Goal: Feedback & Contribution: Contribute content

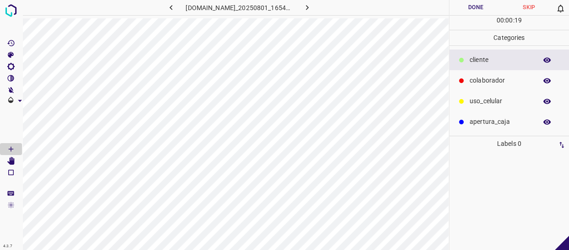
drag, startPoint x: 482, startPoint y: 79, endPoint x: 460, endPoint y: 79, distance: 22.0
click at [480, 79] on p "colaborador" at bounding box center [500, 81] width 63 height 10
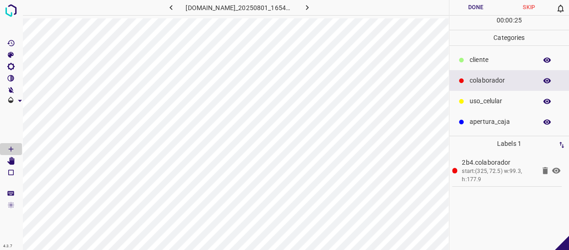
click at [490, 56] on p "​​cliente" at bounding box center [500, 60] width 63 height 10
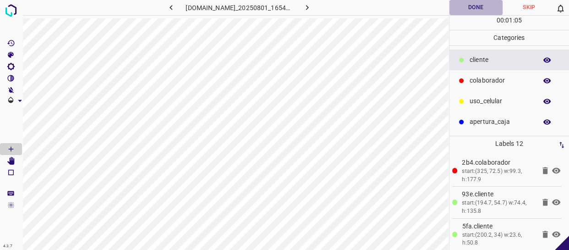
click at [473, 7] on button "Done" at bounding box center [475, 7] width 53 height 15
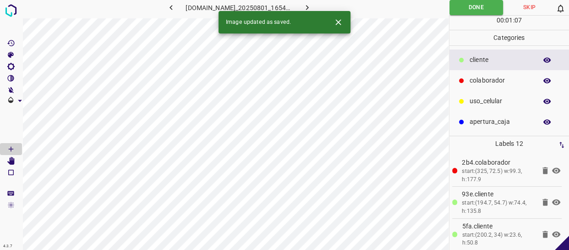
click at [312, 6] on icon "button" at bounding box center [307, 8] width 10 height 10
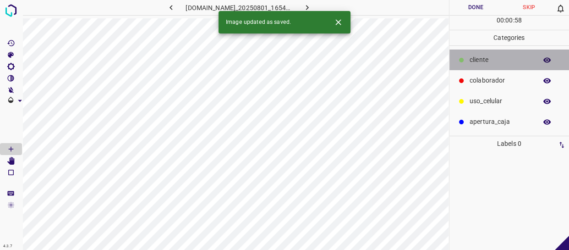
click at [478, 52] on div "​​cliente" at bounding box center [509, 59] width 120 height 21
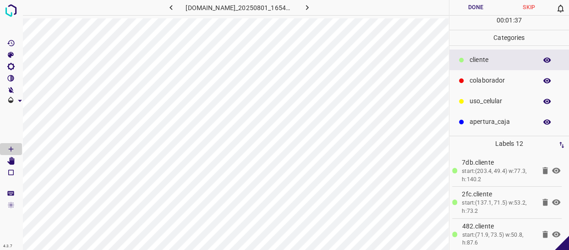
drag, startPoint x: 498, startPoint y: 59, endPoint x: 481, endPoint y: 71, distance: 21.3
click at [498, 59] on p "​​cliente" at bounding box center [500, 60] width 63 height 10
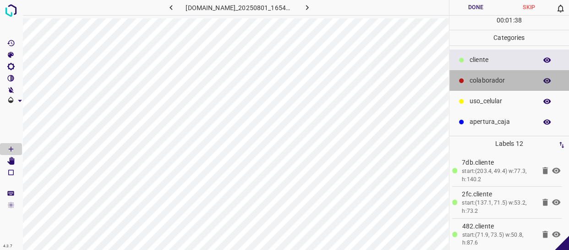
click at [483, 77] on p "colaborador" at bounding box center [500, 81] width 63 height 10
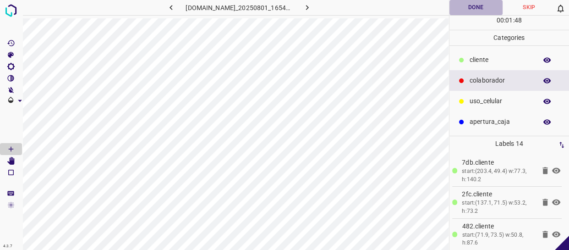
drag, startPoint x: 478, startPoint y: 9, endPoint x: 506, endPoint y: 148, distance: 142.2
click at [478, 9] on button "Done" at bounding box center [475, 7] width 53 height 15
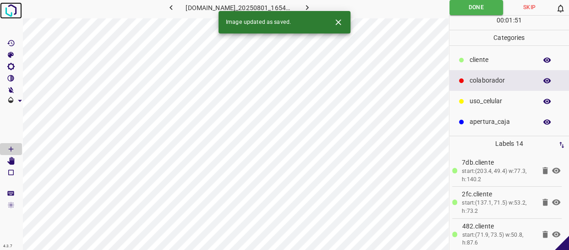
click at [12, 12] on img at bounding box center [11, 10] width 16 height 16
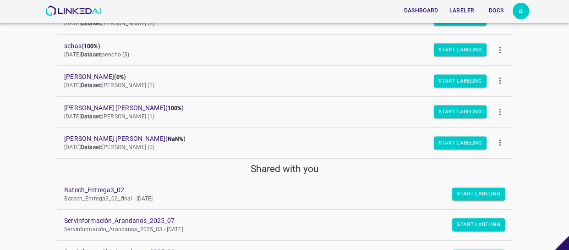
scroll to position [166, 0]
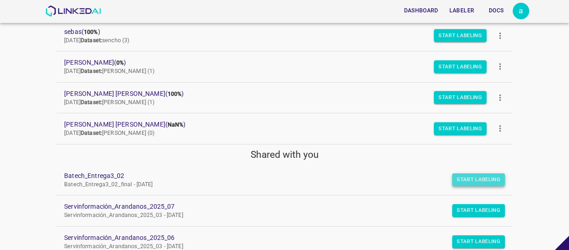
click at [459, 180] on button "Start Labeling" at bounding box center [478, 179] width 53 height 13
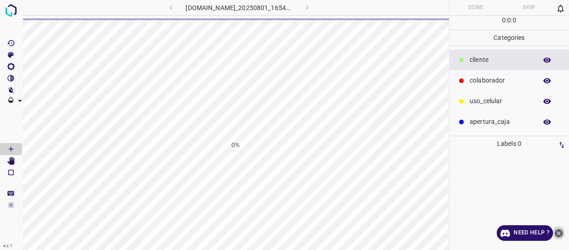
click at [559, 230] on icon "close-help" at bounding box center [559, 233] width 8 height 8
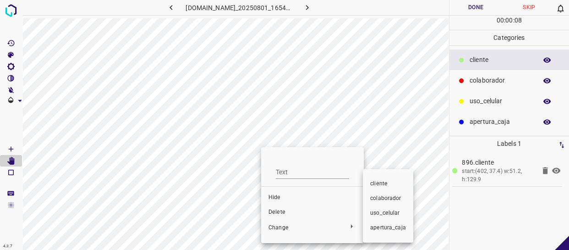
click at [392, 200] on span "colaborador" at bounding box center [388, 198] width 36 height 8
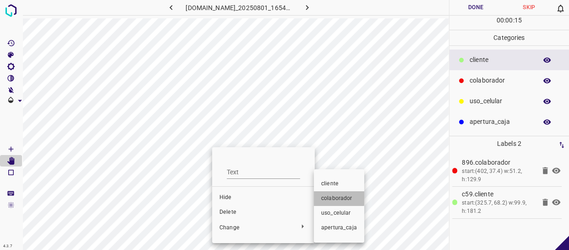
click at [330, 196] on span "colaborador" at bounding box center [339, 198] width 36 height 8
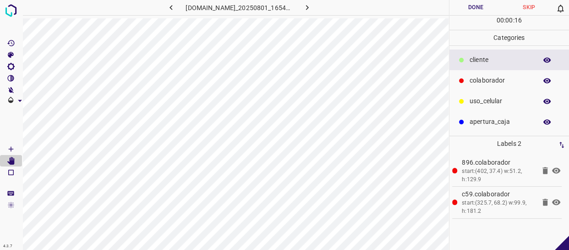
click at [492, 64] on p "​​cliente" at bounding box center [500, 60] width 63 height 10
click at [481, 9] on button "Done" at bounding box center [475, 7] width 53 height 15
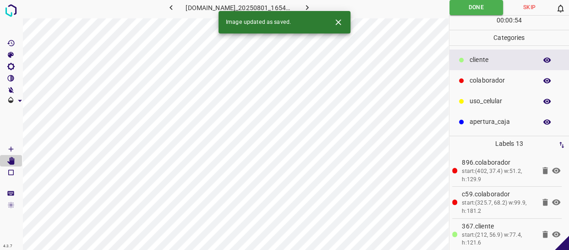
click at [311, 3] on icon "button" at bounding box center [307, 8] width 10 height 10
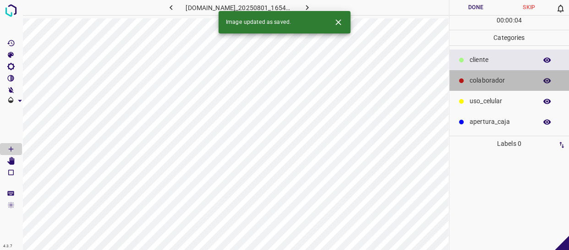
click at [501, 82] on p "colaborador" at bounding box center [500, 81] width 63 height 10
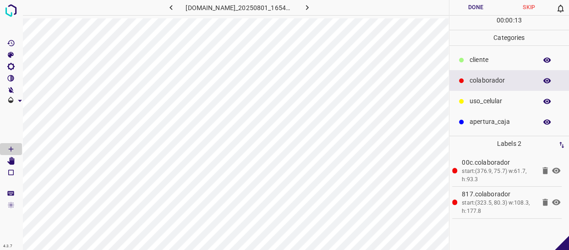
click at [503, 64] on p "​​cliente" at bounding box center [500, 60] width 63 height 10
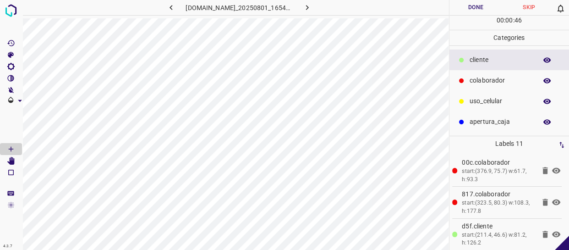
click at [476, 7] on button "Done" at bounding box center [475, 7] width 53 height 15
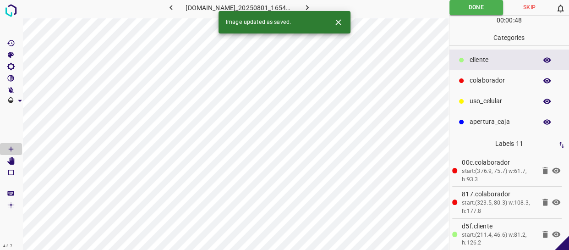
click at [312, 5] on icon "button" at bounding box center [307, 8] width 10 height 10
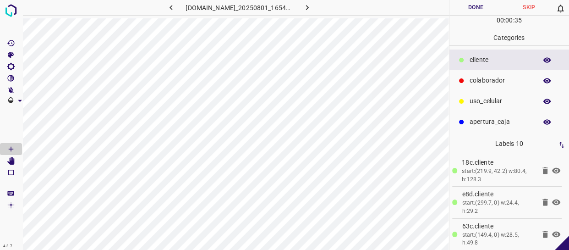
click at [495, 76] on p "colaborador" at bounding box center [500, 81] width 63 height 10
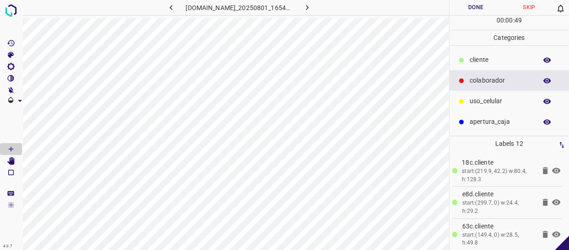
click at [471, 7] on button "Done" at bounding box center [475, 7] width 53 height 15
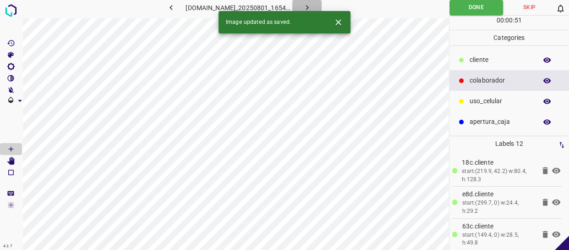
click at [317, 5] on button "button" at bounding box center [306, 7] width 29 height 15
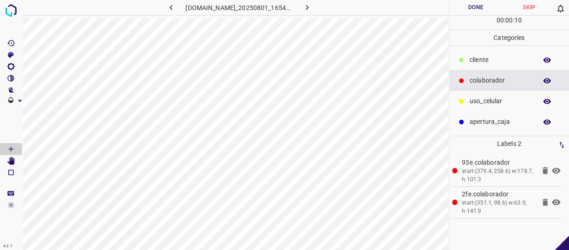
drag, startPoint x: 480, startPoint y: 60, endPoint x: 452, endPoint y: 61, distance: 27.9
click at [479, 60] on p "​​cliente" at bounding box center [500, 60] width 63 height 10
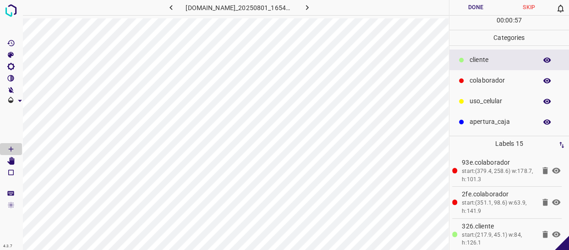
click at [488, 10] on button "Done" at bounding box center [475, 7] width 53 height 15
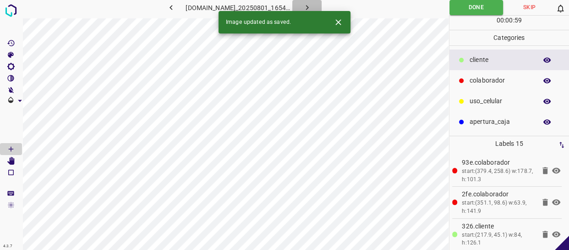
click at [312, 5] on icon "button" at bounding box center [307, 8] width 10 height 10
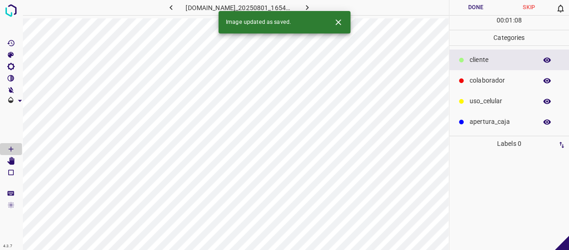
drag, startPoint x: 517, startPoint y: 80, endPoint x: 448, endPoint y: 74, distance: 69.4
click at [517, 80] on p "colaborador" at bounding box center [500, 81] width 63 height 10
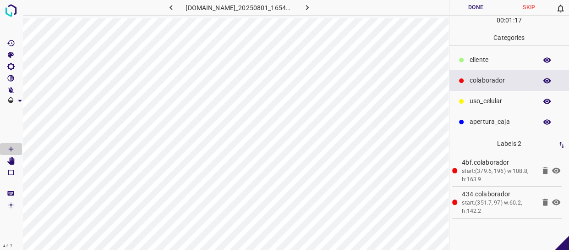
click at [495, 60] on p "​​cliente" at bounding box center [500, 60] width 63 height 10
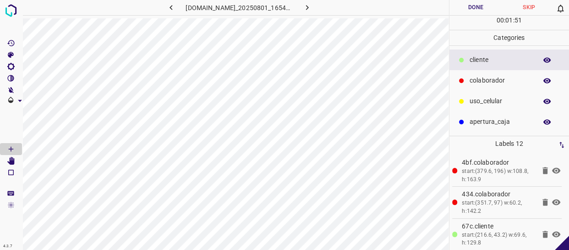
click at [475, 12] on button "Done" at bounding box center [475, 7] width 53 height 15
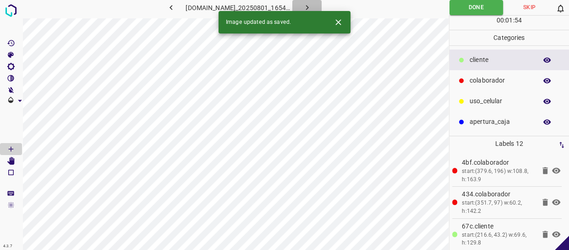
click at [316, 1] on button "button" at bounding box center [306, 7] width 29 height 15
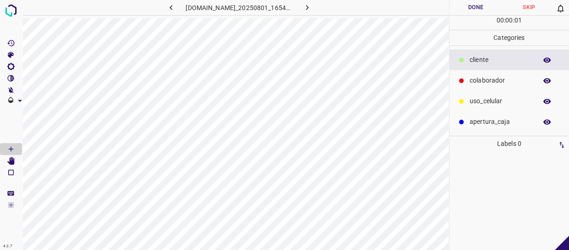
drag, startPoint x: 484, startPoint y: 80, endPoint x: 450, endPoint y: 81, distance: 34.4
click at [484, 81] on p "colaborador" at bounding box center [500, 81] width 63 height 10
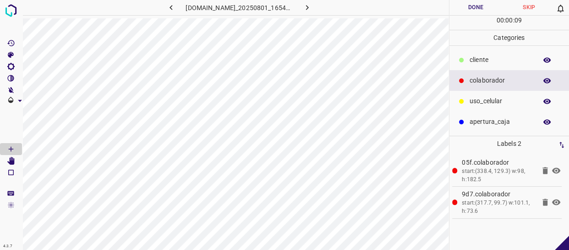
click at [495, 57] on p "​​cliente" at bounding box center [500, 60] width 63 height 10
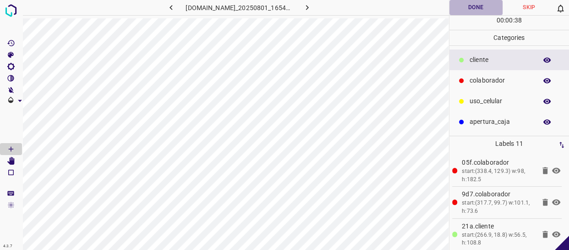
click at [476, 6] on button "Done" at bounding box center [475, 7] width 53 height 15
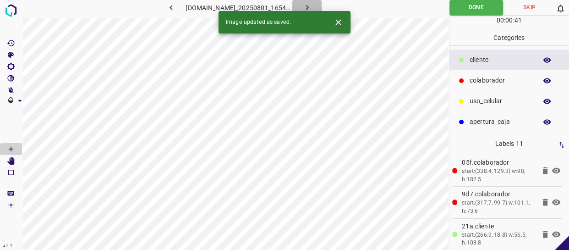
click at [310, 9] on icon "button" at bounding box center [307, 8] width 10 height 10
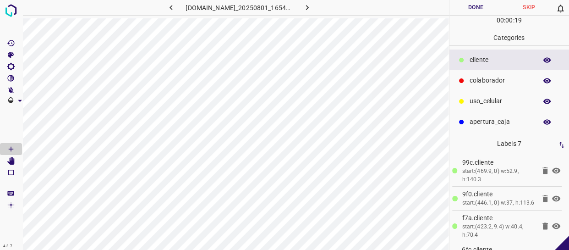
click at [474, 77] on p "colaborador" at bounding box center [500, 81] width 63 height 10
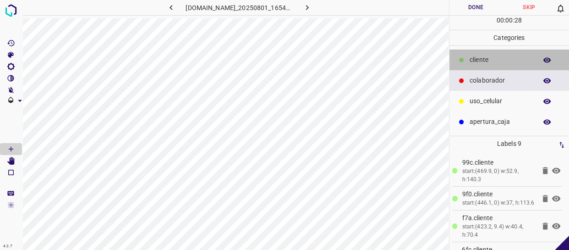
drag, startPoint x: 494, startPoint y: 63, endPoint x: 472, endPoint y: 69, distance: 23.2
click at [494, 63] on p "​​cliente" at bounding box center [500, 60] width 63 height 10
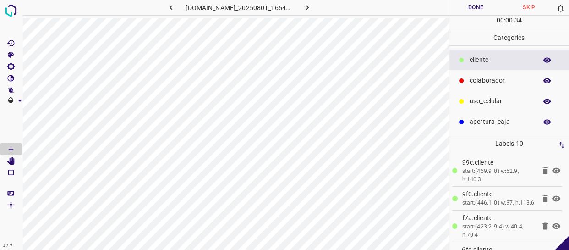
click at [476, 1] on button "Done" at bounding box center [475, 7] width 53 height 15
click at [305, 8] on button "button" at bounding box center [306, 7] width 29 height 15
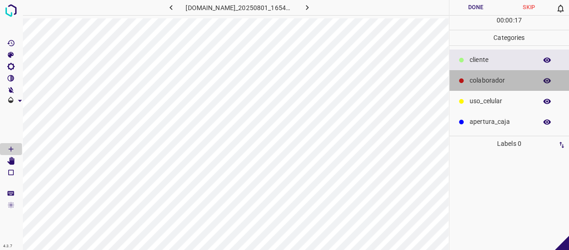
click at [504, 84] on p "colaborador" at bounding box center [500, 81] width 63 height 10
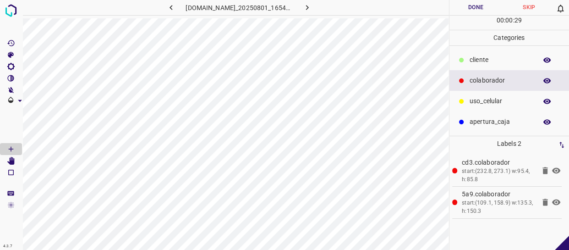
drag, startPoint x: 479, startPoint y: 62, endPoint x: 468, endPoint y: 63, distance: 11.0
click at [478, 62] on p "​​cliente" at bounding box center [500, 60] width 63 height 10
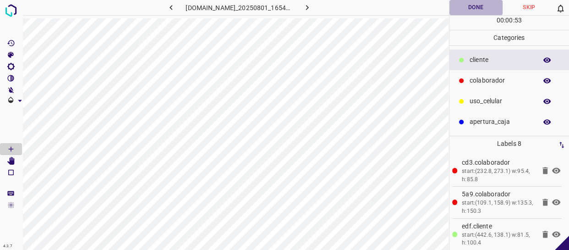
click at [485, 6] on button "Done" at bounding box center [475, 7] width 53 height 15
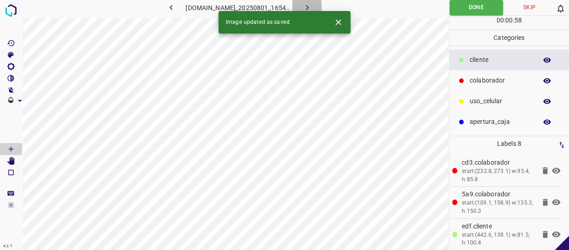
click at [309, 5] on icon "button" at bounding box center [307, 8] width 10 height 10
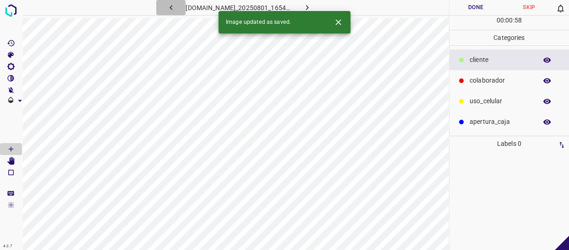
click at [174, 6] on button "button" at bounding box center [170, 7] width 29 height 15
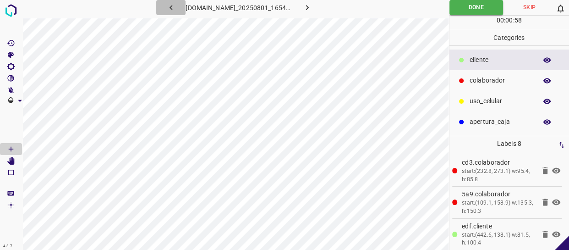
click at [174, 6] on button "button" at bounding box center [170, 7] width 29 height 15
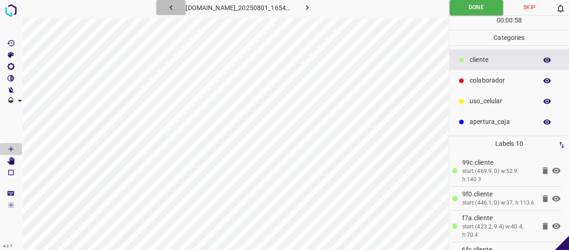
click at [174, 6] on button "button" at bounding box center [170, 7] width 29 height 15
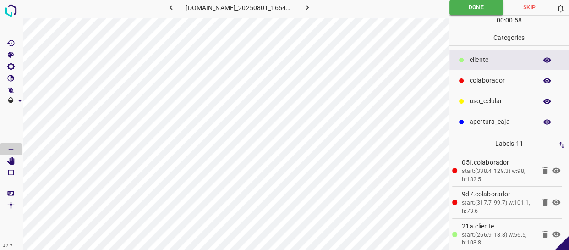
click at [311, 1] on button "button" at bounding box center [306, 7] width 29 height 15
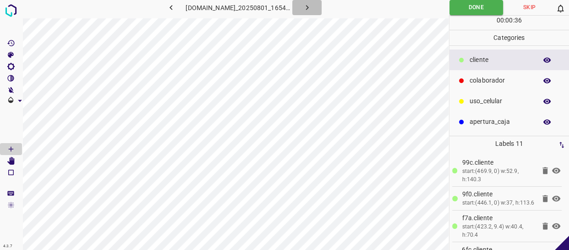
click at [312, 4] on icon "button" at bounding box center [307, 8] width 10 height 10
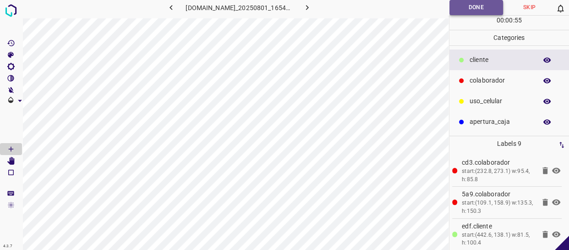
click at [465, 13] on button "Done" at bounding box center [476, 7] width 54 height 15
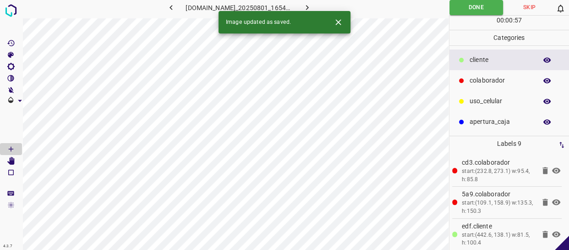
click at [308, 5] on icon "button" at bounding box center [307, 8] width 10 height 10
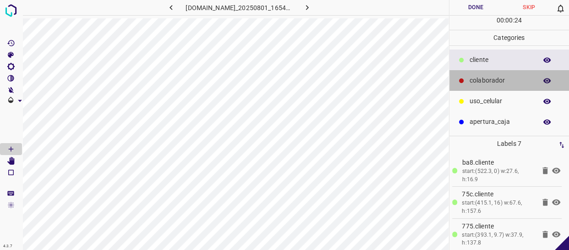
click at [481, 86] on div "colaborador" at bounding box center [509, 80] width 120 height 21
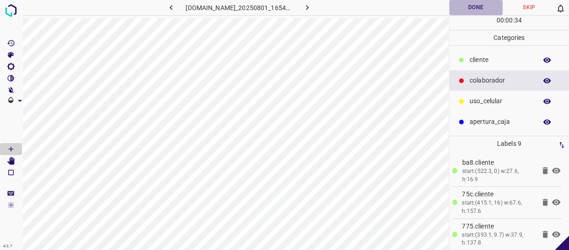
click at [473, 4] on button "Done" at bounding box center [475, 7] width 53 height 15
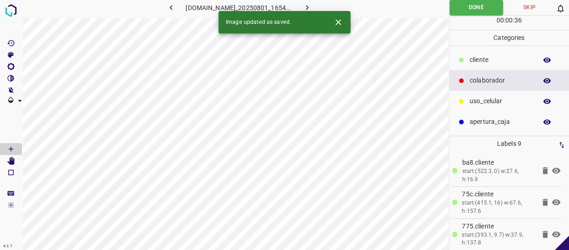
click at [312, 6] on icon "button" at bounding box center [307, 8] width 10 height 10
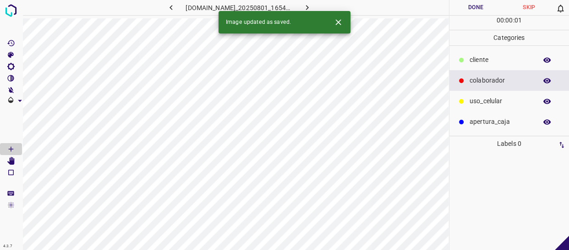
click at [495, 64] on p "​​cliente" at bounding box center [500, 60] width 63 height 10
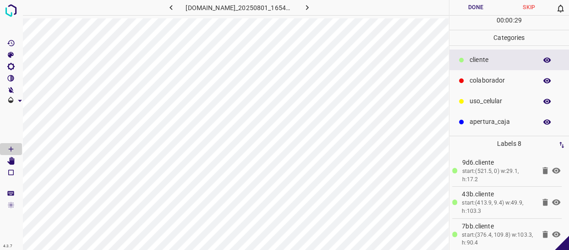
click at [488, 82] on p "colaborador" at bounding box center [500, 81] width 63 height 10
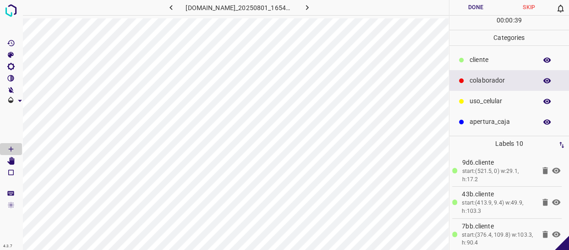
click at [468, 3] on button "Done" at bounding box center [475, 7] width 53 height 15
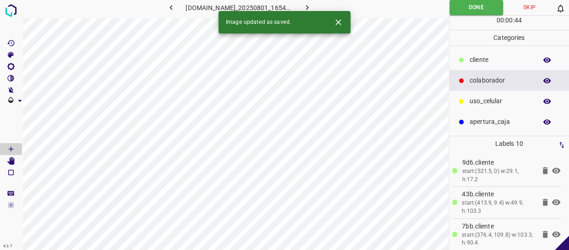
click at [312, 5] on icon "button" at bounding box center [307, 8] width 10 height 10
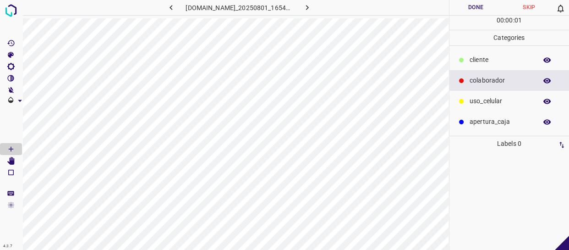
click at [495, 64] on p "​​cliente" at bounding box center [500, 60] width 63 height 10
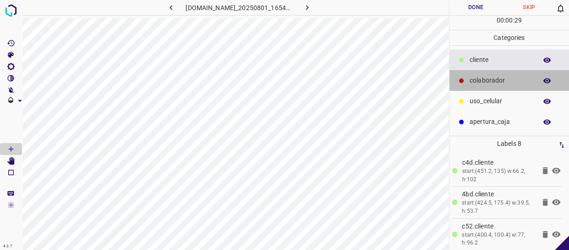
click at [490, 80] on p "colaborador" at bounding box center [500, 81] width 63 height 10
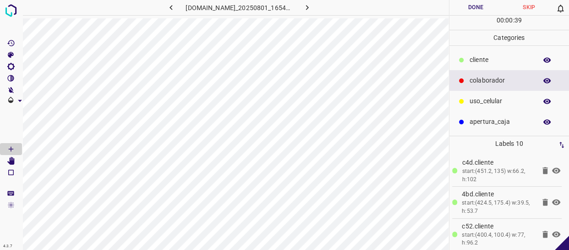
click at [467, 0] on button "Done" at bounding box center [475, 7] width 53 height 15
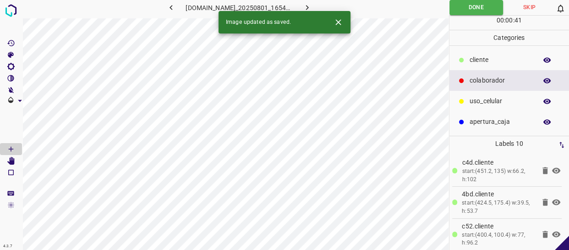
click at [311, 4] on icon "button" at bounding box center [307, 8] width 10 height 10
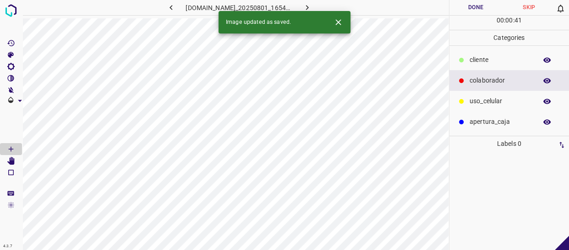
click at [492, 64] on p "​​cliente" at bounding box center [500, 60] width 63 height 10
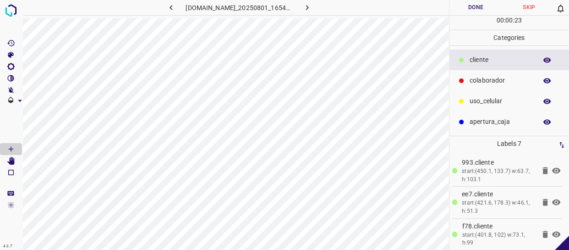
click at [476, 86] on div "colaborador" at bounding box center [509, 80] width 120 height 21
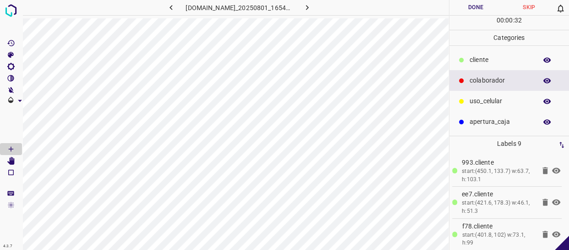
click at [483, 8] on button "Done" at bounding box center [475, 7] width 53 height 15
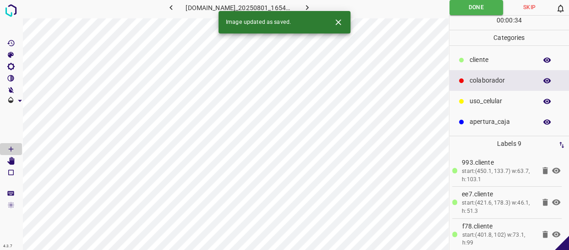
click at [312, 8] on icon "button" at bounding box center [307, 8] width 10 height 10
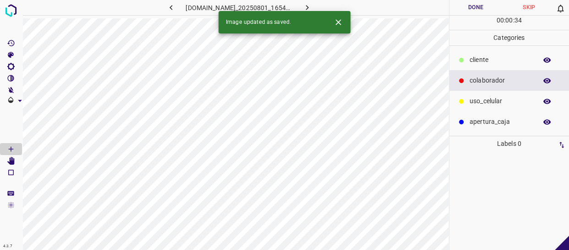
drag, startPoint x: 490, startPoint y: 62, endPoint x: 471, endPoint y: 71, distance: 20.5
click at [489, 62] on p "​​cliente" at bounding box center [500, 60] width 63 height 10
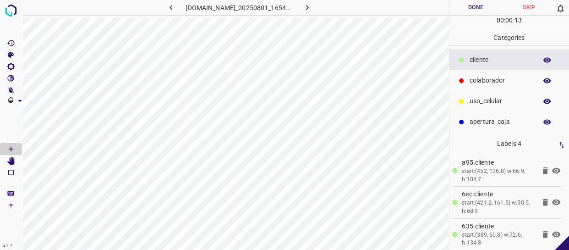
click at [490, 72] on div "colaborador" at bounding box center [509, 80] width 120 height 21
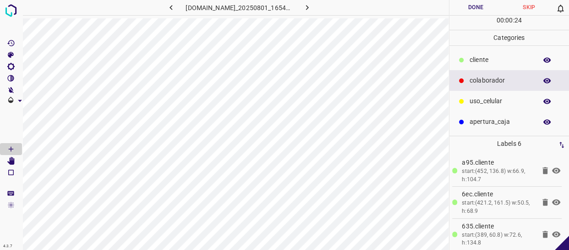
click at [495, 62] on p "​​cliente" at bounding box center [500, 60] width 63 height 10
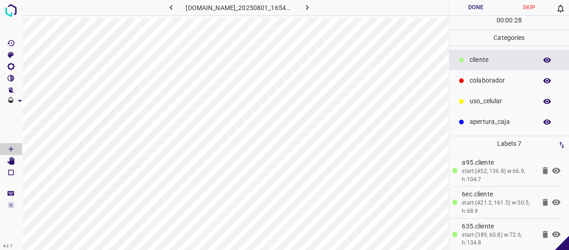
click at [469, 11] on button "Done" at bounding box center [475, 7] width 53 height 15
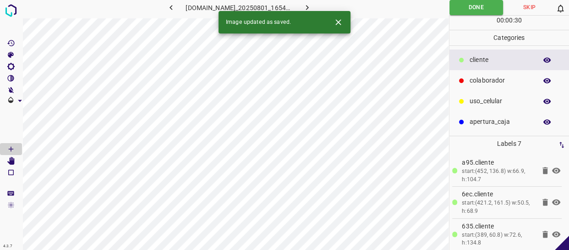
click at [308, 5] on icon "button" at bounding box center [307, 8] width 10 height 10
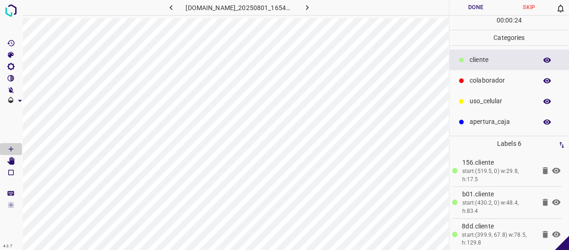
drag, startPoint x: 520, startPoint y: 78, endPoint x: 453, endPoint y: 83, distance: 67.0
click at [512, 77] on p "colaborador" at bounding box center [500, 81] width 63 height 10
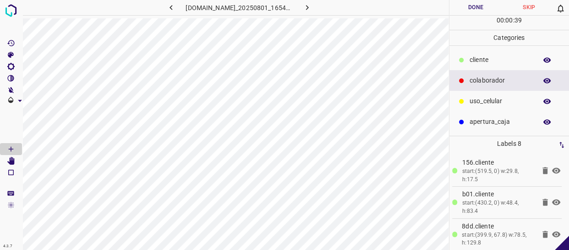
click at [479, 8] on button "Done" at bounding box center [475, 7] width 53 height 15
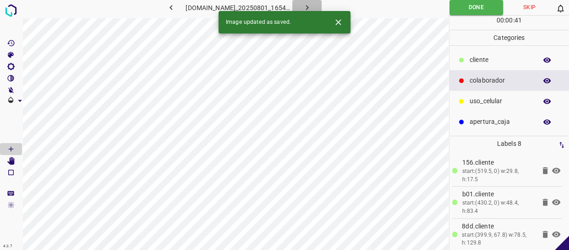
click at [307, 6] on button "button" at bounding box center [306, 7] width 29 height 15
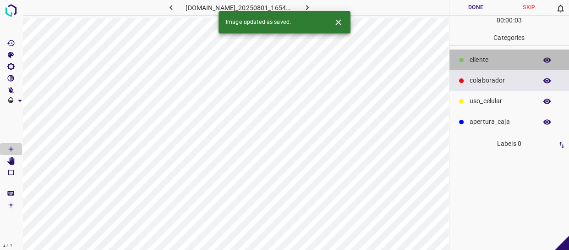
click at [490, 56] on p "​​cliente" at bounding box center [500, 60] width 63 height 10
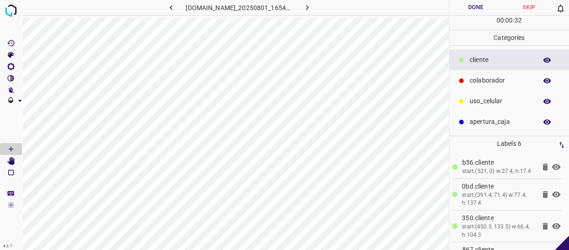
click at [482, 73] on div "colaborador" at bounding box center [509, 80] width 120 height 21
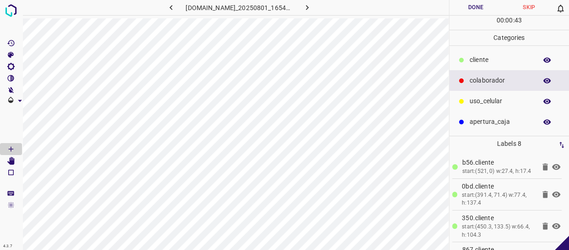
click at [489, 10] on button "Done" at bounding box center [475, 7] width 53 height 15
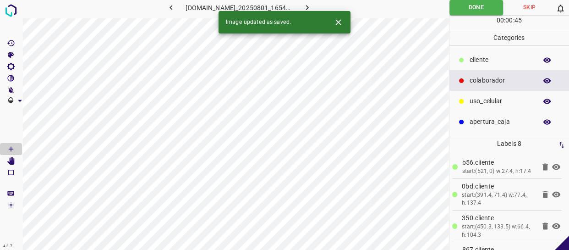
click at [308, 6] on icon "button" at bounding box center [306, 7] width 3 height 5
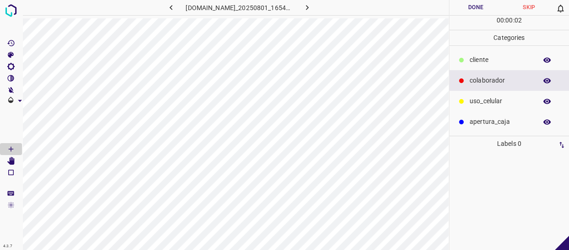
click at [482, 61] on p "​​cliente" at bounding box center [500, 60] width 63 height 10
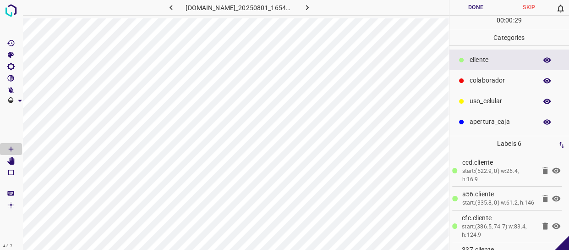
click at [501, 78] on p "colaborador" at bounding box center [500, 81] width 63 height 10
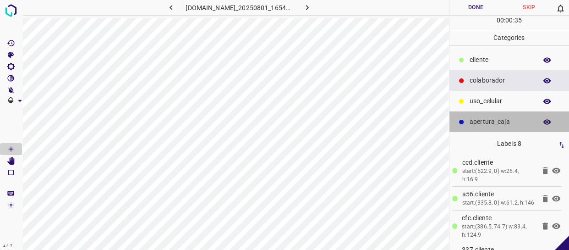
drag, startPoint x: 493, startPoint y: 122, endPoint x: 468, endPoint y: 122, distance: 25.2
click at [490, 122] on p "apertura_caja" at bounding box center [500, 122] width 63 height 10
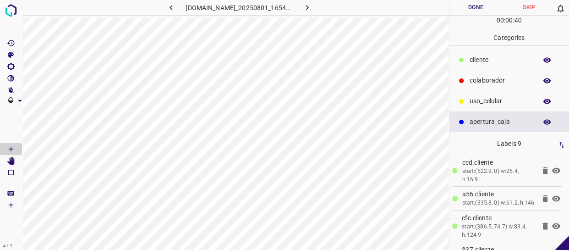
click at [472, 9] on button "Done" at bounding box center [475, 7] width 53 height 15
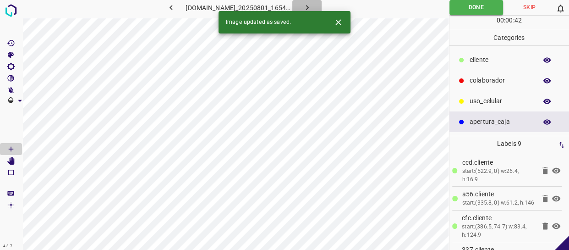
click at [310, 5] on icon "button" at bounding box center [307, 8] width 10 height 10
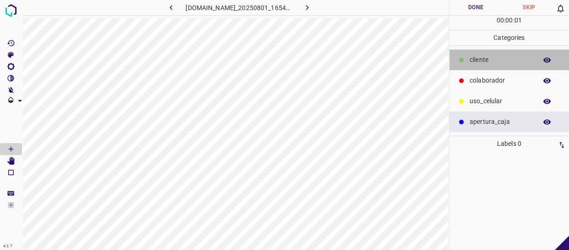
click at [505, 54] on div "​​cliente" at bounding box center [509, 59] width 120 height 21
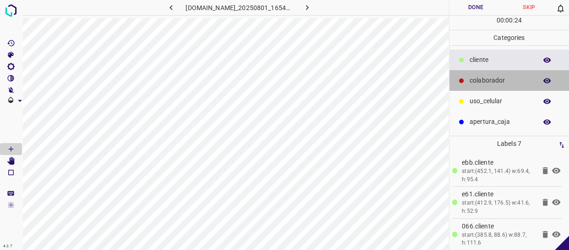
click at [473, 85] on div "colaborador" at bounding box center [509, 80] width 120 height 21
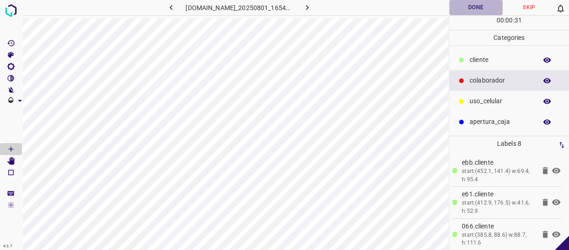
click at [490, 6] on button "Done" at bounding box center [475, 7] width 53 height 15
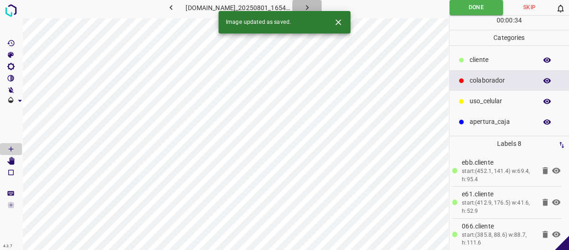
click at [312, 3] on icon "button" at bounding box center [307, 8] width 10 height 10
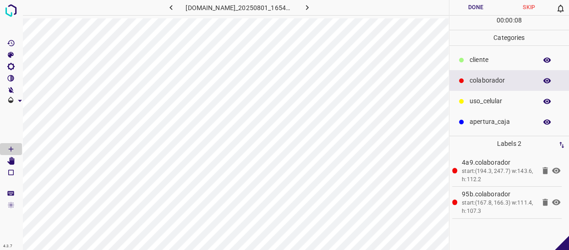
click at [488, 49] on div "​​cliente" at bounding box center [509, 59] width 120 height 21
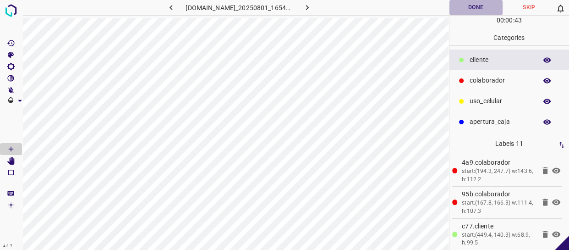
click at [479, 8] on button "Done" at bounding box center [475, 7] width 53 height 15
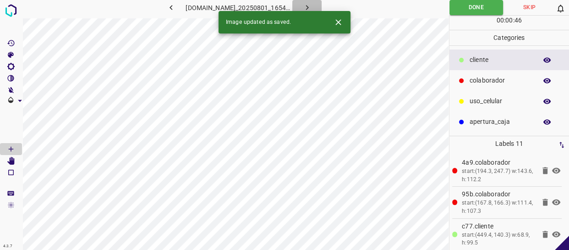
click at [309, 7] on icon "button" at bounding box center [307, 8] width 10 height 10
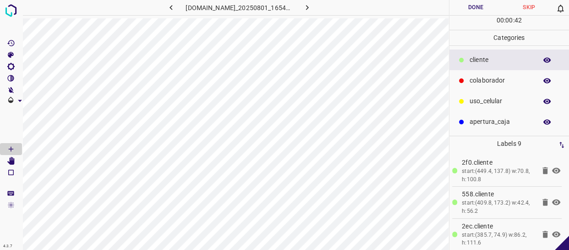
drag, startPoint x: 493, startPoint y: 82, endPoint x: 475, endPoint y: 84, distance: 18.0
click at [493, 82] on p "colaborador" at bounding box center [500, 81] width 63 height 10
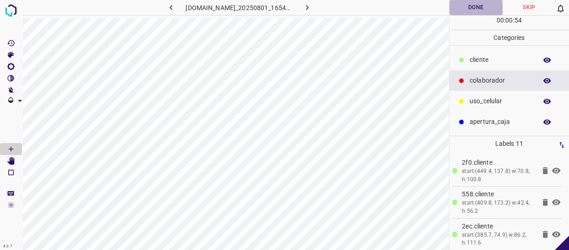
click at [474, 5] on button "Done" at bounding box center [475, 7] width 53 height 15
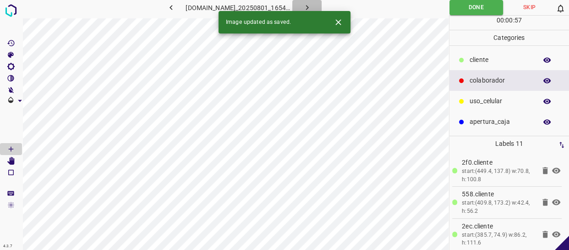
drag, startPoint x: 313, startPoint y: 4, endPoint x: 307, endPoint y: 0, distance: 7.6
click at [312, 4] on icon "button" at bounding box center [307, 8] width 10 height 10
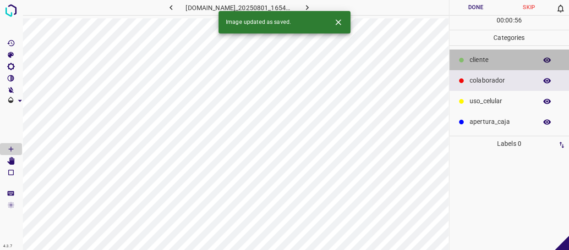
drag, startPoint x: 520, startPoint y: 60, endPoint x: 452, endPoint y: 62, distance: 67.8
click at [520, 60] on p "​​cliente" at bounding box center [500, 60] width 63 height 10
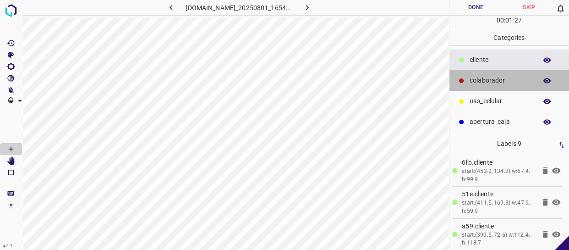
drag, startPoint x: 472, startPoint y: 76, endPoint x: 457, endPoint y: 78, distance: 14.8
click at [468, 76] on div "colaborador" at bounding box center [509, 80] width 120 height 21
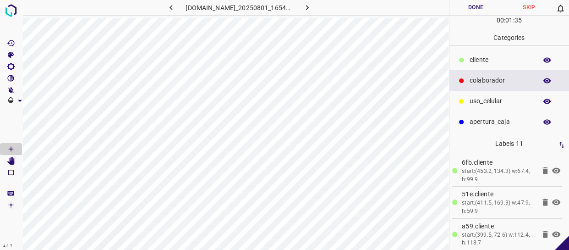
click at [476, 9] on button "Done" at bounding box center [475, 7] width 53 height 15
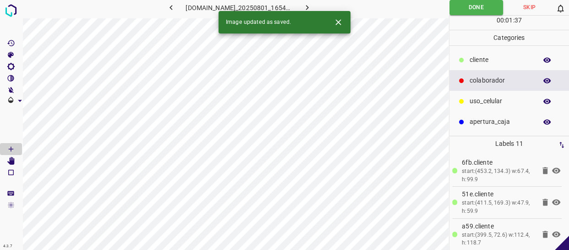
click at [309, 5] on icon "button" at bounding box center [307, 8] width 10 height 10
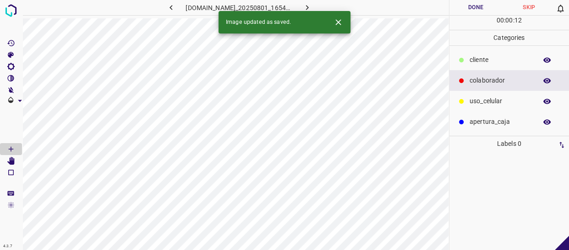
click at [508, 64] on p "​​cliente" at bounding box center [500, 60] width 63 height 10
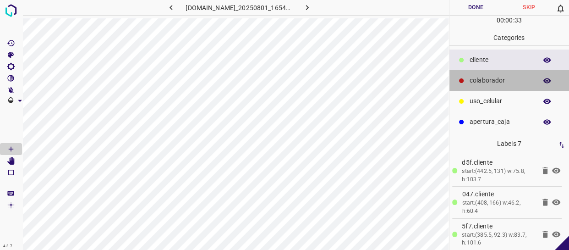
click at [497, 86] on div "colaborador" at bounding box center [509, 80] width 120 height 21
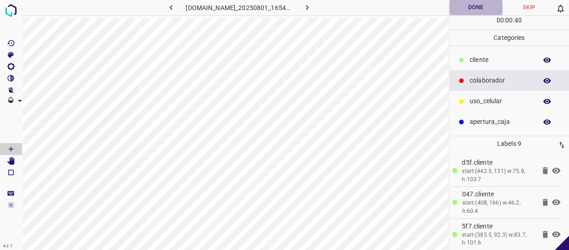
click at [481, 9] on button "Done" at bounding box center [475, 7] width 53 height 15
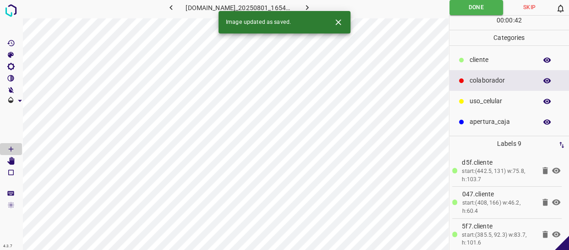
click at [449, 0] on button "Done" at bounding box center [476, 7] width 54 height 15
click at [12, 158] on icon "[Space] Edit" at bounding box center [10, 161] width 7 height 8
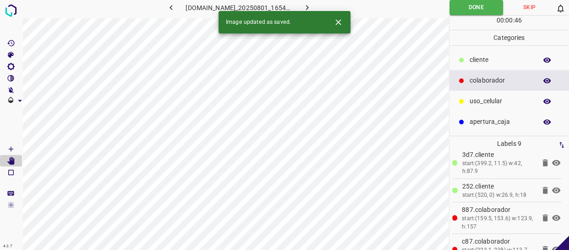
scroll to position [185, 0]
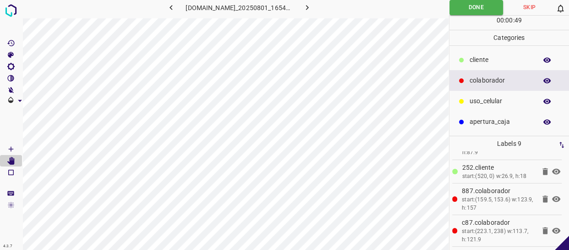
click at [309, 8] on icon "button" at bounding box center [307, 8] width 10 height 10
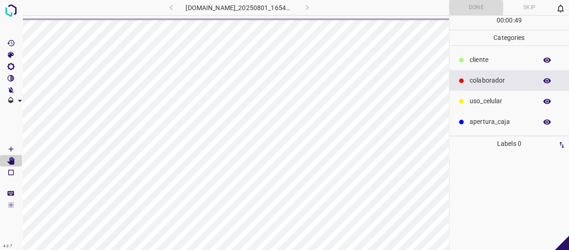
scroll to position [0, 0]
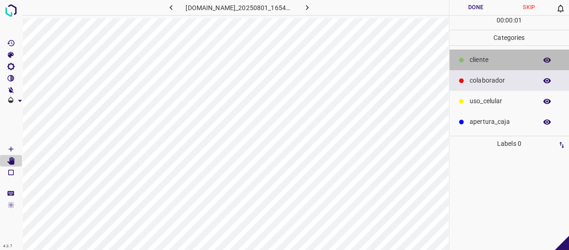
drag, startPoint x: 484, startPoint y: 58, endPoint x: 473, endPoint y: 61, distance: 11.0
click at [482, 57] on p "​​cliente" at bounding box center [500, 60] width 63 height 10
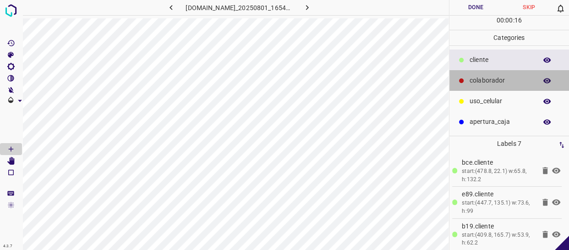
click at [486, 84] on p "colaborador" at bounding box center [500, 81] width 63 height 10
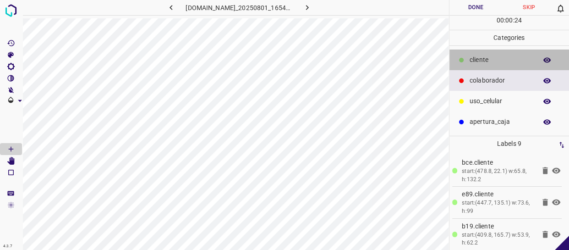
click at [493, 65] on div "​​cliente" at bounding box center [509, 59] width 120 height 21
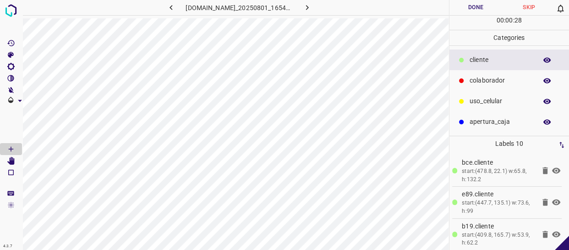
click at [474, 7] on button "Done" at bounding box center [475, 7] width 53 height 15
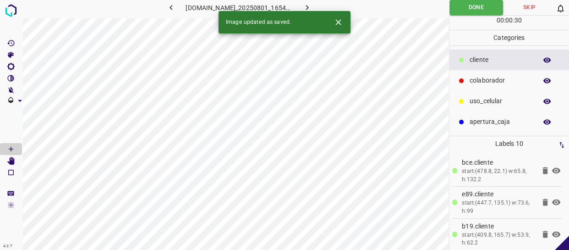
click at [305, 7] on button "button" at bounding box center [306, 7] width 29 height 15
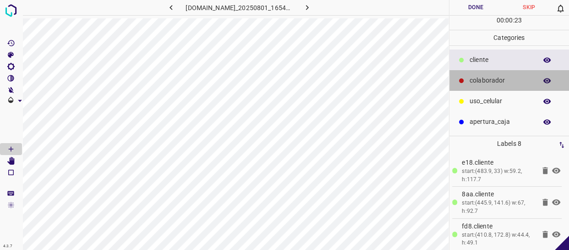
drag, startPoint x: 506, startPoint y: 77, endPoint x: 462, endPoint y: 94, distance: 46.9
click at [504, 77] on p "colaborador" at bounding box center [500, 81] width 63 height 10
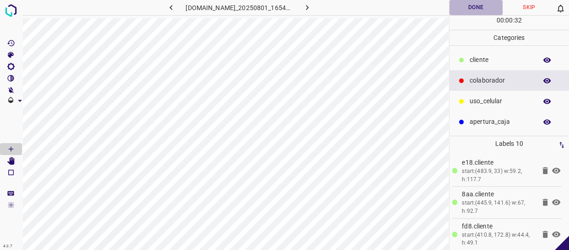
click at [468, 5] on button "Done" at bounding box center [475, 7] width 53 height 15
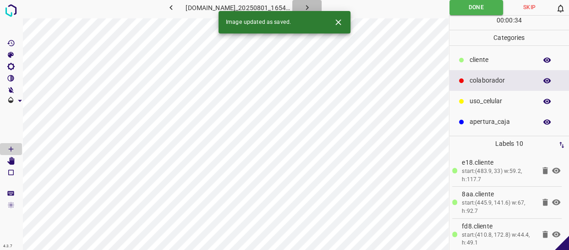
click at [307, 5] on button "button" at bounding box center [306, 7] width 29 height 15
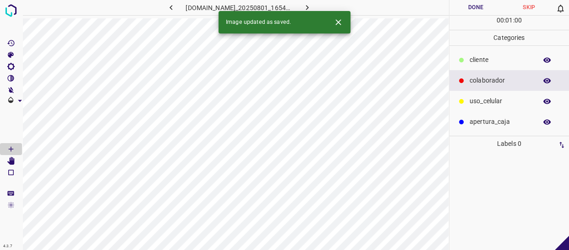
drag, startPoint x: 494, startPoint y: 65, endPoint x: 457, endPoint y: 80, distance: 39.3
click at [491, 66] on div "​​cliente" at bounding box center [509, 59] width 120 height 21
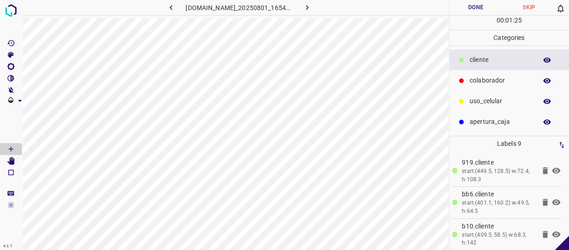
click at [488, 76] on p "colaborador" at bounding box center [500, 81] width 63 height 10
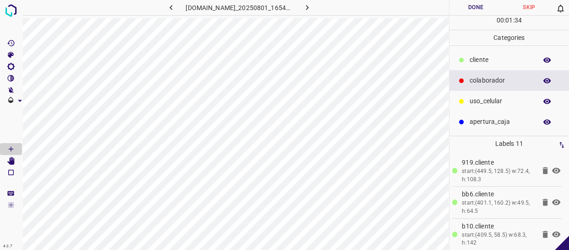
click at [473, 5] on button "Done" at bounding box center [475, 7] width 53 height 15
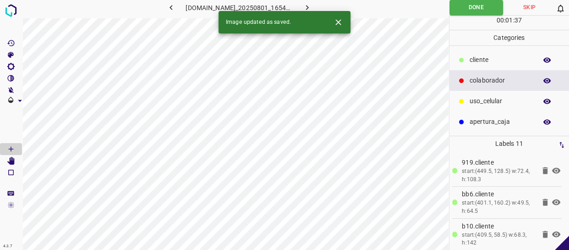
click at [308, 9] on icon "button" at bounding box center [307, 8] width 10 height 10
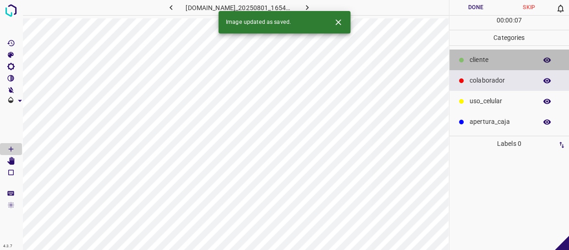
click at [462, 65] on div "​​cliente" at bounding box center [509, 59] width 120 height 21
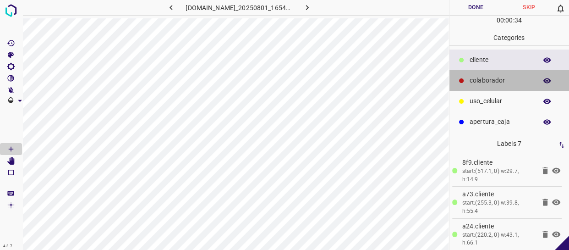
drag, startPoint x: 495, startPoint y: 86, endPoint x: 481, endPoint y: 89, distance: 14.7
click at [495, 86] on div "colaborador" at bounding box center [509, 80] width 120 height 21
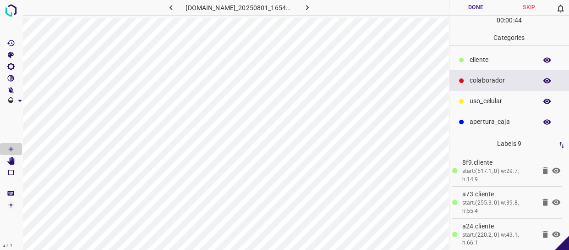
click at [501, 58] on p "​​cliente" at bounding box center [500, 60] width 63 height 10
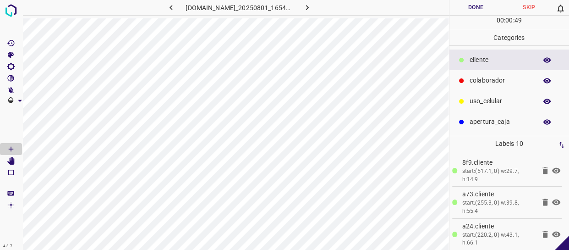
click at [479, 11] on button "Done" at bounding box center [475, 7] width 53 height 15
click at [311, 11] on icon "button" at bounding box center [307, 8] width 10 height 10
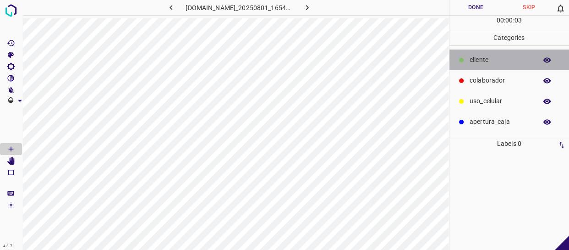
drag, startPoint x: 499, startPoint y: 67, endPoint x: 487, endPoint y: 67, distance: 11.9
click at [497, 67] on div "​​cliente" at bounding box center [509, 59] width 120 height 21
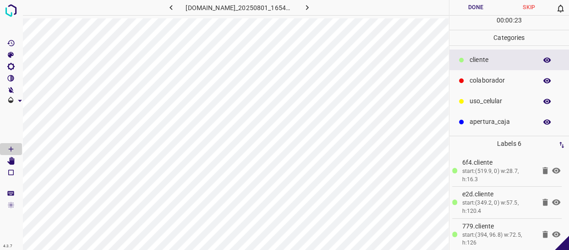
click at [480, 77] on p "colaborador" at bounding box center [500, 81] width 63 height 10
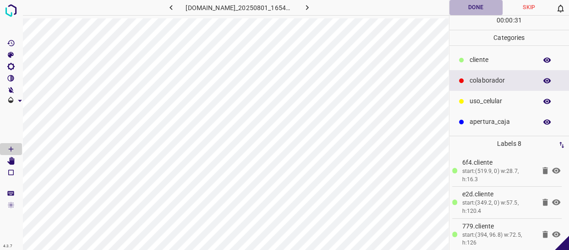
click at [473, 6] on button "Done" at bounding box center [475, 7] width 53 height 15
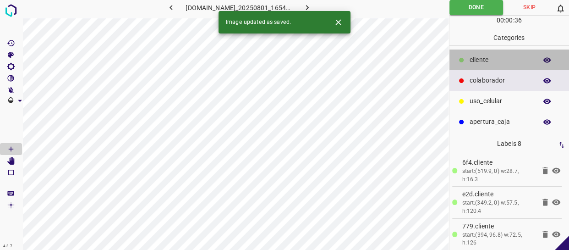
drag, startPoint x: 501, startPoint y: 60, endPoint x: 477, endPoint y: 63, distance: 23.6
click at [498, 60] on p "​​cliente" at bounding box center [500, 60] width 63 height 10
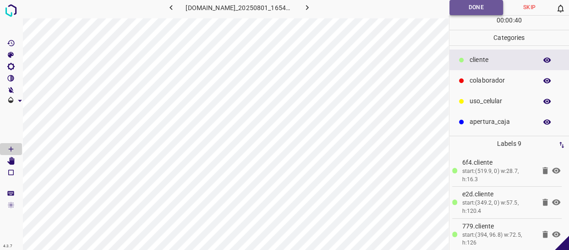
click at [473, 11] on button "Done" at bounding box center [476, 7] width 54 height 15
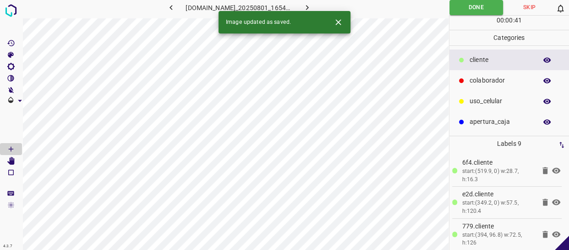
click at [317, 4] on button "button" at bounding box center [306, 7] width 29 height 15
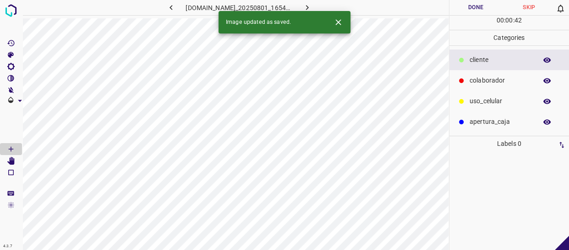
click at [492, 63] on p "​​cliente" at bounding box center [500, 60] width 63 height 10
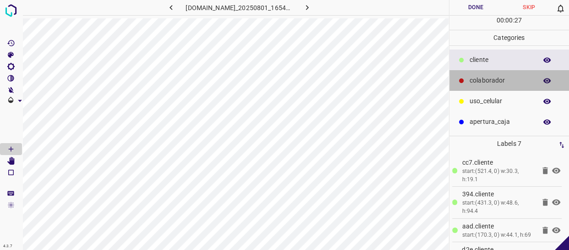
click at [503, 88] on div "colaborador" at bounding box center [509, 80] width 120 height 21
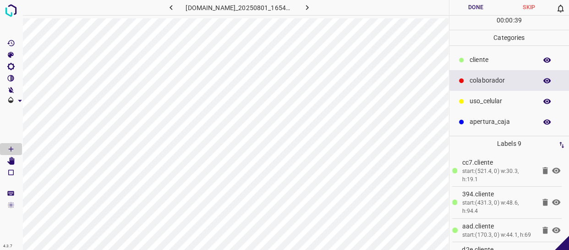
click at [475, 6] on button "Done" at bounding box center [475, 7] width 53 height 15
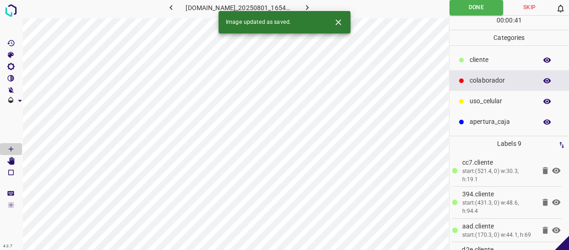
click at [310, 8] on icon "button" at bounding box center [307, 8] width 10 height 10
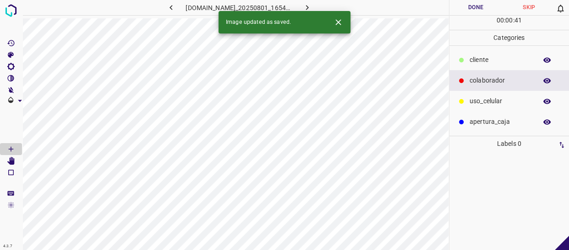
click at [483, 60] on p "​​cliente" at bounding box center [500, 60] width 63 height 10
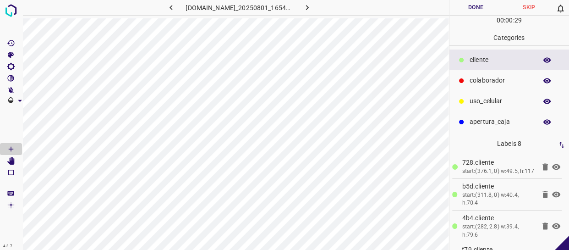
drag, startPoint x: 479, startPoint y: 80, endPoint x: 473, endPoint y: 80, distance: 6.0
click at [477, 80] on p "colaborador" at bounding box center [500, 81] width 63 height 10
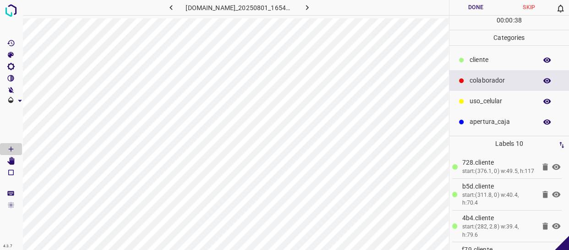
drag, startPoint x: 456, startPoint y: 6, endPoint x: 443, endPoint y: 9, distance: 13.1
click at [455, 6] on button "Done" at bounding box center [475, 7] width 53 height 15
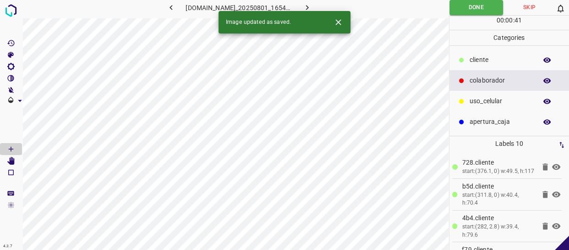
drag, startPoint x: 486, startPoint y: 66, endPoint x: 451, endPoint y: 69, distance: 35.9
click at [483, 66] on div "​​cliente" at bounding box center [509, 59] width 120 height 21
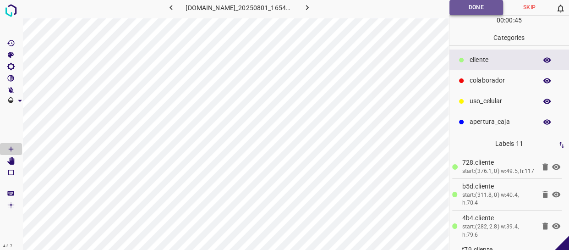
click at [480, 6] on button "Done" at bounding box center [476, 7] width 54 height 15
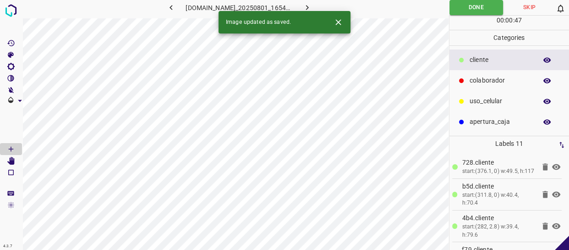
click at [304, 6] on button "button" at bounding box center [306, 7] width 29 height 15
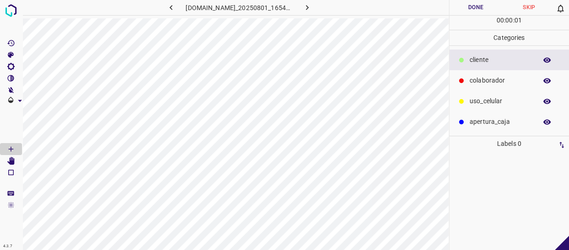
click at [518, 58] on p "​​cliente" at bounding box center [500, 60] width 63 height 10
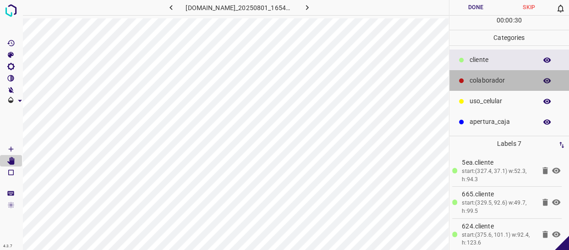
click at [485, 75] on div "colaborador" at bounding box center [509, 80] width 120 height 21
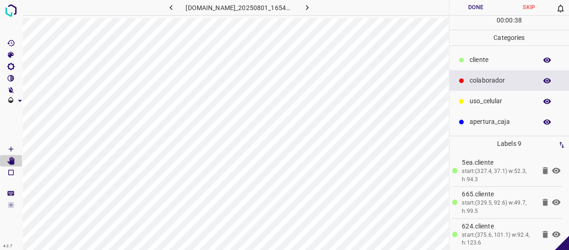
click at [490, 9] on button "Done" at bounding box center [475, 7] width 53 height 15
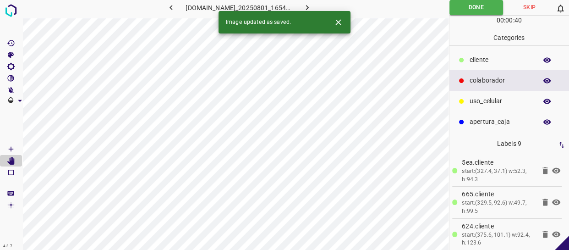
click at [312, 6] on icon "button" at bounding box center [307, 8] width 10 height 10
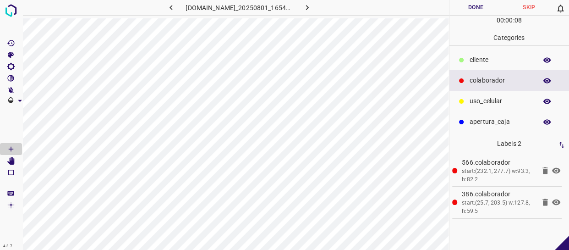
click at [481, 62] on p "​​cliente" at bounding box center [500, 60] width 63 height 10
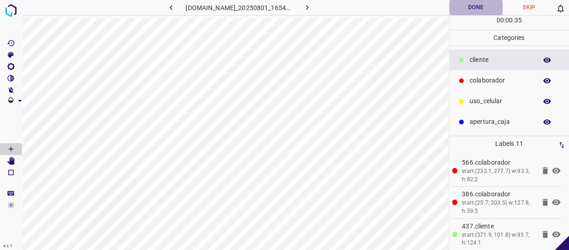
click at [484, 7] on button "Done" at bounding box center [475, 7] width 53 height 15
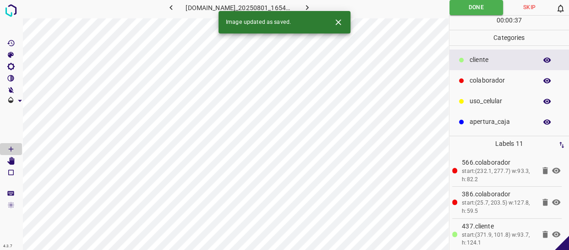
click at [309, 5] on icon "button" at bounding box center [307, 8] width 10 height 10
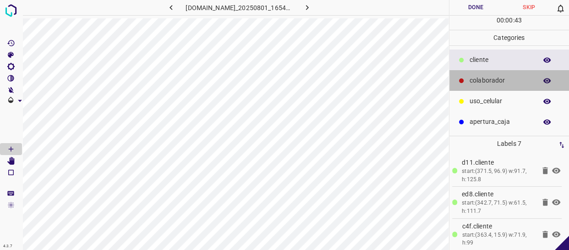
drag, startPoint x: 495, startPoint y: 81, endPoint x: 487, endPoint y: 82, distance: 8.4
click at [495, 81] on p "colaborador" at bounding box center [500, 81] width 63 height 10
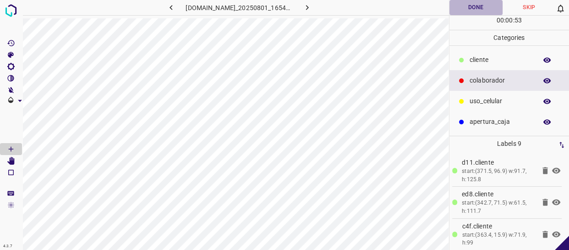
click at [481, 5] on button "Done" at bounding box center [475, 7] width 53 height 15
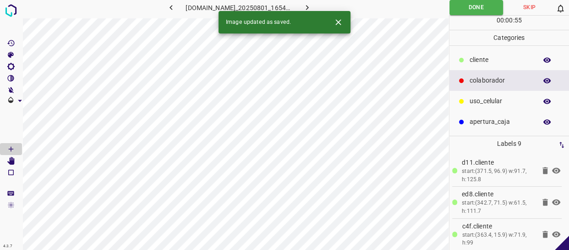
click at [311, 7] on icon "button" at bounding box center [307, 8] width 10 height 10
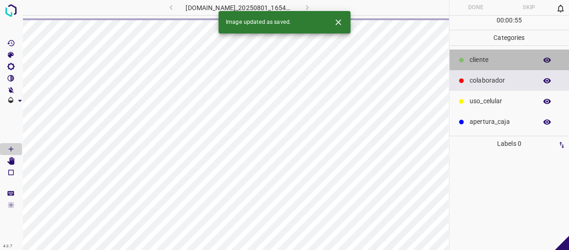
click at [480, 62] on p "​​cliente" at bounding box center [500, 60] width 63 height 10
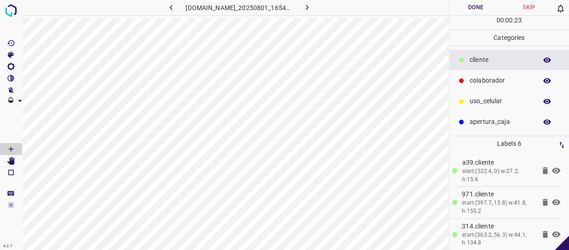
drag, startPoint x: 465, startPoint y: 80, endPoint x: 453, endPoint y: 78, distance: 12.0
click at [464, 80] on div at bounding box center [461, 80] width 9 height 9
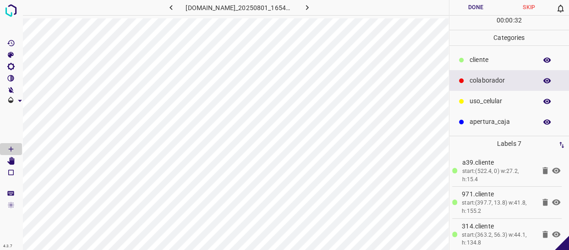
click at [484, 11] on button "Done" at bounding box center [475, 7] width 53 height 15
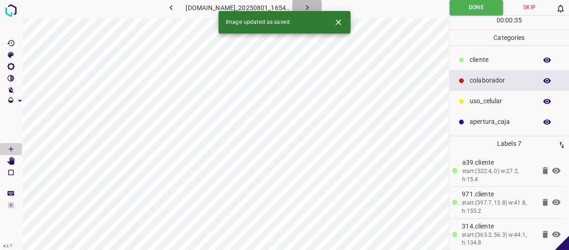
click at [311, 3] on icon "button" at bounding box center [307, 8] width 10 height 10
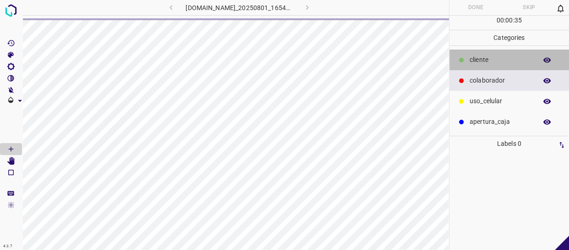
click at [490, 58] on p "​​cliente" at bounding box center [500, 60] width 63 height 10
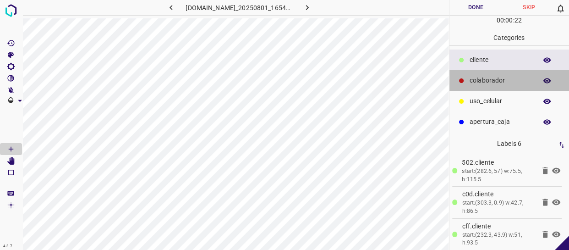
drag, startPoint x: 474, startPoint y: 80, endPoint x: 462, endPoint y: 81, distance: 12.4
click at [473, 80] on p "colaborador" at bounding box center [500, 81] width 63 height 10
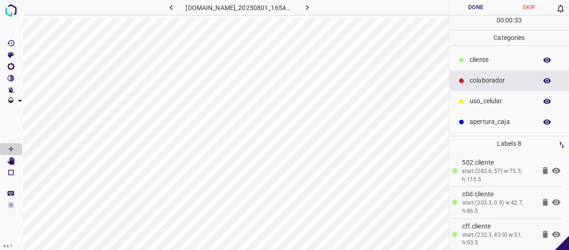
click at [464, 15] on div "Done Skip 0 00 : 00 : 33" at bounding box center [509, 15] width 120 height 30
click at [471, 9] on button "Done" at bounding box center [475, 7] width 53 height 15
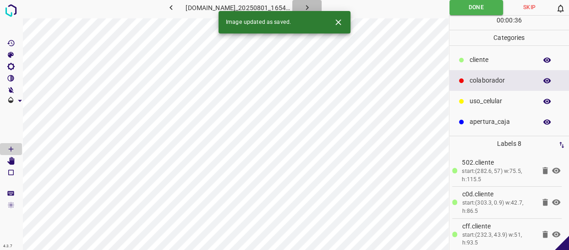
click at [305, 5] on button "button" at bounding box center [306, 7] width 29 height 15
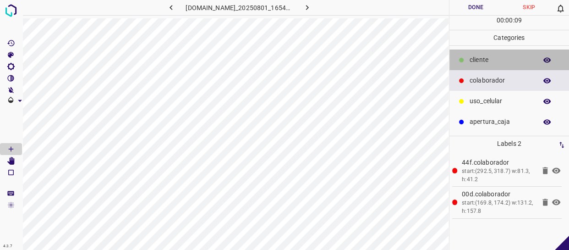
click at [492, 64] on p "​​cliente" at bounding box center [500, 60] width 63 height 10
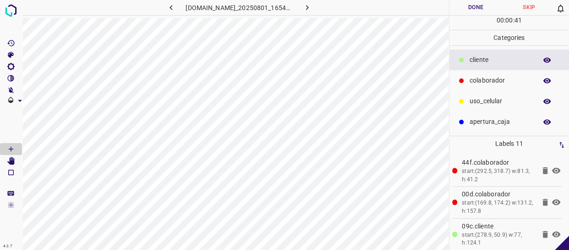
click at [476, 10] on button "Done" at bounding box center [475, 7] width 53 height 15
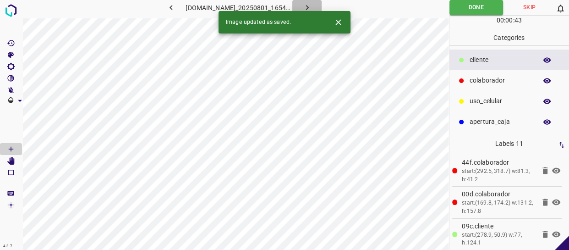
click at [312, 5] on icon "button" at bounding box center [307, 8] width 10 height 10
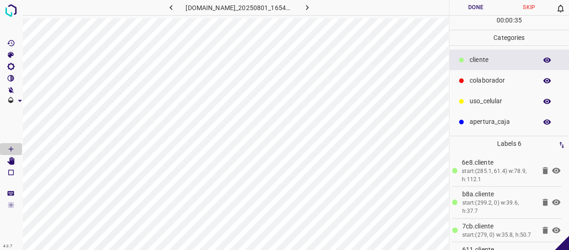
click at [495, 91] on div "uso_celular" at bounding box center [509, 101] width 120 height 21
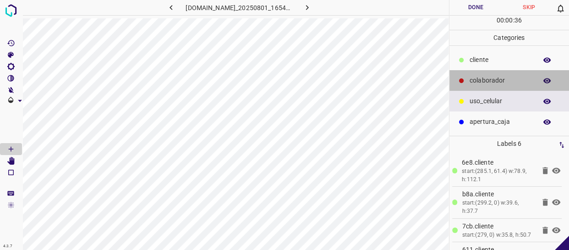
click at [496, 76] on p "colaborador" at bounding box center [500, 81] width 63 height 10
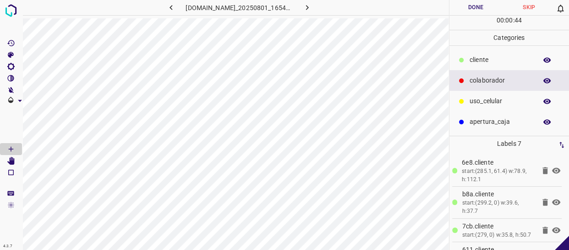
click at [476, 10] on button "Done" at bounding box center [475, 7] width 53 height 15
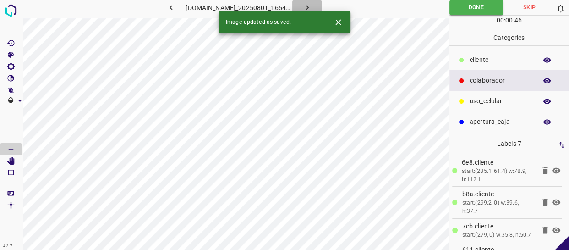
click at [311, 6] on icon "button" at bounding box center [307, 8] width 10 height 10
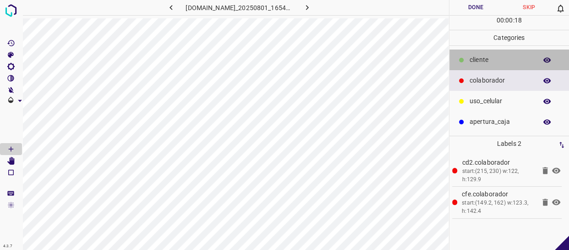
drag, startPoint x: 498, startPoint y: 60, endPoint x: 486, endPoint y: 60, distance: 11.9
click at [497, 60] on p "​​cliente" at bounding box center [500, 60] width 63 height 10
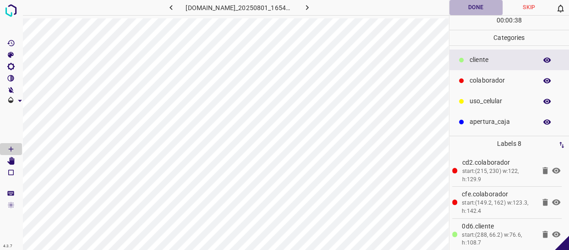
click at [476, 8] on button "Done" at bounding box center [475, 7] width 53 height 15
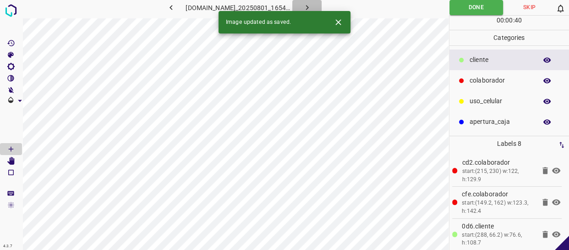
click at [308, 9] on icon "button" at bounding box center [306, 7] width 3 height 5
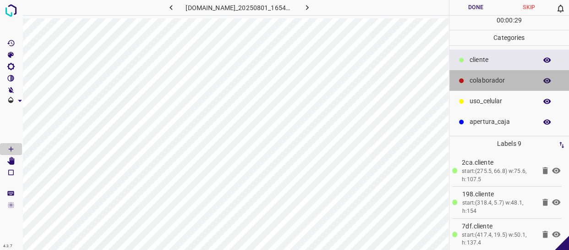
drag, startPoint x: 467, startPoint y: 76, endPoint x: 449, endPoint y: 78, distance: 18.0
click at [465, 76] on div "colaborador" at bounding box center [509, 80] width 120 height 21
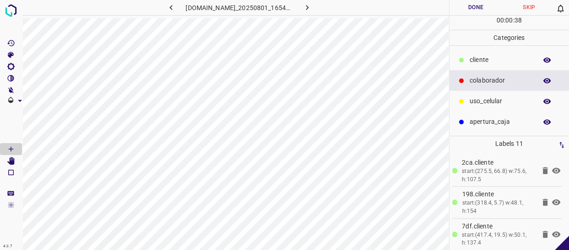
click at [471, 4] on button "Done" at bounding box center [475, 7] width 53 height 15
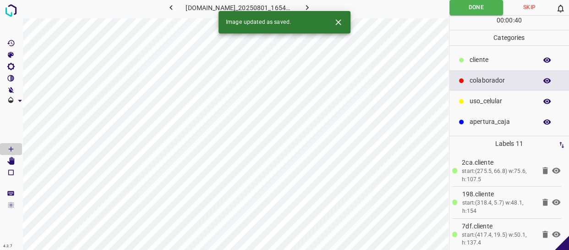
click at [308, 6] on icon "button" at bounding box center [306, 7] width 3 height 5
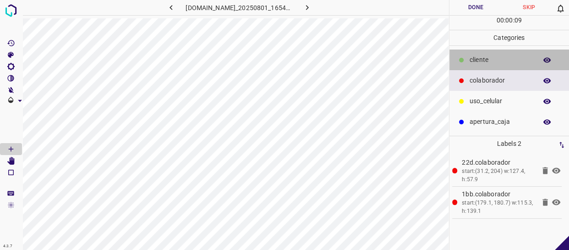
drag, startPoint x: 503, startPoint y: 51, endPoint x: 471, endPoint y: 60, distance: 33.2
click at [498, 54] on div "​​cliente" at bounding box center [509, 59] width 120 height 21
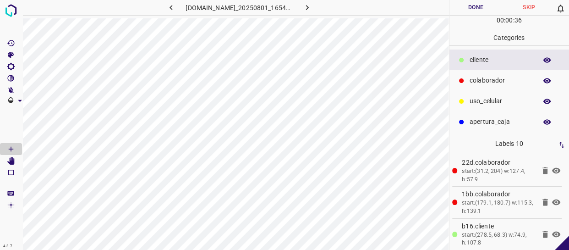
click at [473, 8] on button "Done" at bounding box center [475, 7] width 53 height 15
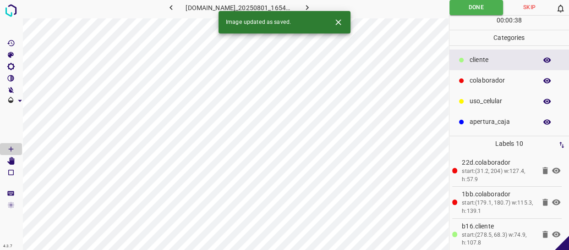
click at [311, 3] on icon "button" at bounding box center [307, 8] width 10 height 10
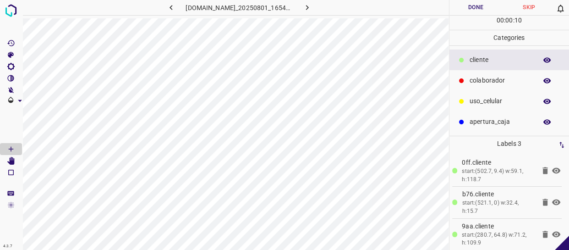
drag, startPoint x: 480, startPoint y: 77, endPoint x: 473, endPoint y: 81, distance: 7.8
click at [478, 78] on p "colaborador" at bounding box center [500, 81] width 63 height 10
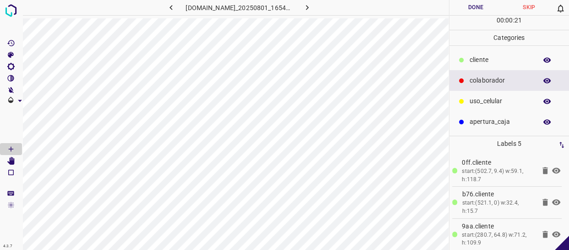
click at [472, 8] on button "Done" at bounding box center [475, 7] width 53 height 15
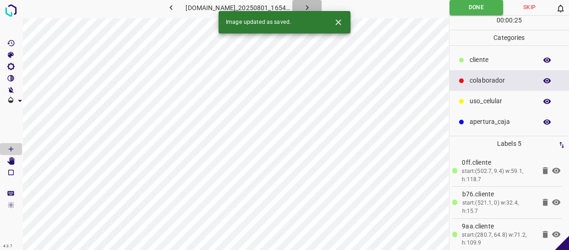
click at [317, 9] on button "button" at bounding box center [306, 7] width 29 height 15
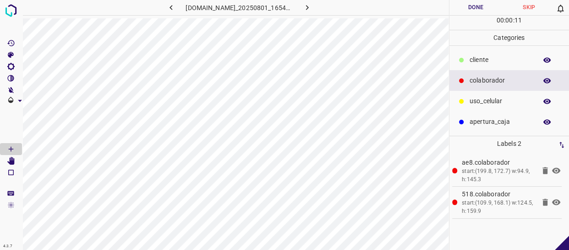
click at [508, 57] on p "​​cliente" at bounding box center [500, 60] width 63 height 10
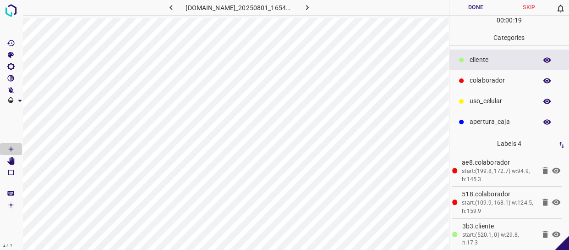
drag, startPoint x: 481, startPoint y: 96, endPoint x: 452, endPoint y: 107, distance: 30.9
click at [480, 98] on p "uso_celular" at bounding box center [500, 101] width 63 height 10
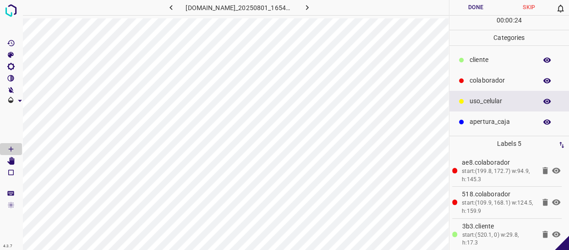
click at [500, 65] on div "​​cliente" at bounding box center [509, 59] width 120 height 21
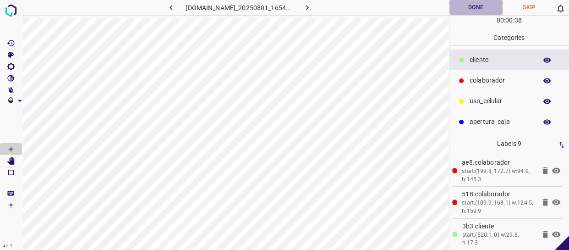
click at [476, 8] on button "Done" at bounding box center [475, 7] width 53 height 15
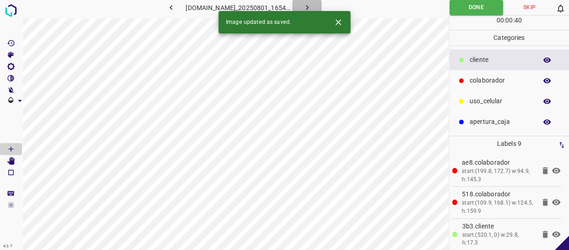
click at [312, 8] on icon "button" at bounding box center [307, 8] width 10 height 10
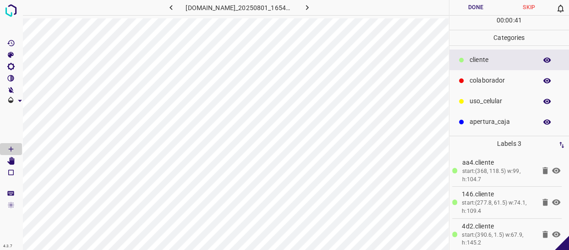
drag, startPoint x: 481, startPoint y: 93, endPoint x: 476, endPoint y: 99, distance: 7.5
click at [480, 94] on div "uso_celular" at bounding box center [509, 101] width 120 height 21
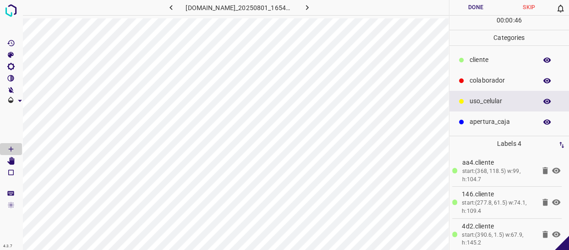
click at [485, 64] on p "​​cliente" at bounding box center [500, 60] width 63 height 10
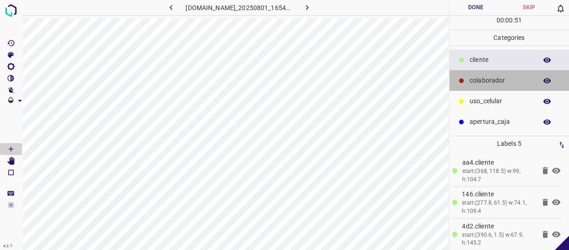
drag, startPoint x: 483, startPoint y: 76, endPoint x: 469, endPoint y: 82, distance: 15.4
click at [482, 77] on p "colaborador" at bounding box center [500, 81] width 63 height 10
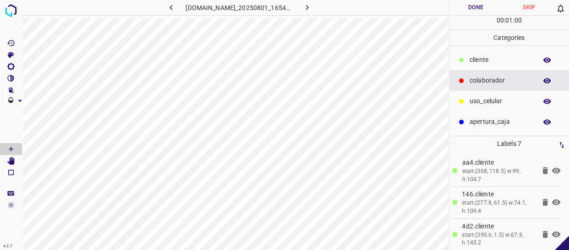
click at [487, 5] on button "Done" at bounding box center [475, 7] width 53 height 15
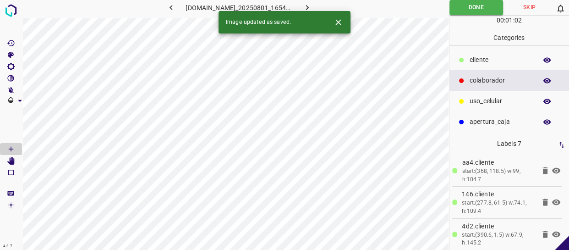
click at [490, 65] on div "​​cliente" at bounding box center [509, 59] width 120 height 21
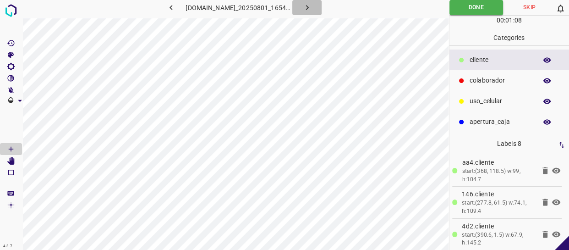
click at [310, 0] on button "button" at bounding box center [306, 7] width 29 height 15
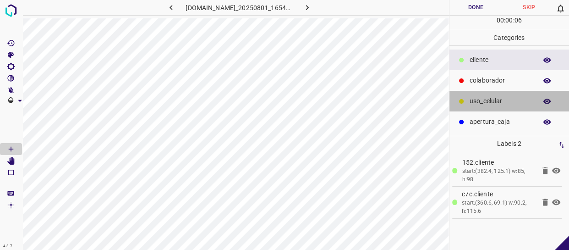
drag, startPoint x: 504, startPoint y: 104, endPoint x: 485, endPoint y: 111, distance: 20.4
click at [503, 105] on p "uso_celular" at bounding box center [500, 101] width 63 height 10
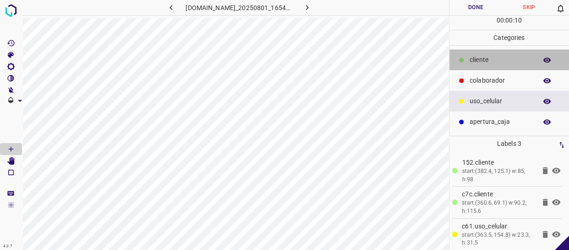
click at [483, 56] on p "​​cliente" at bounding box center [500, 60] width 63 height 10
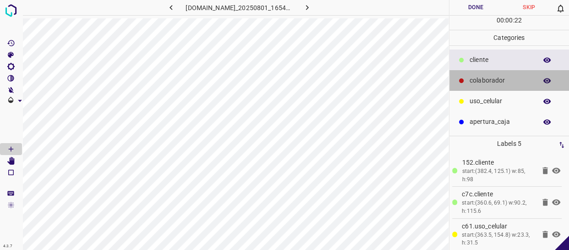
drag, startPoint x: 500, startPoint y: 77, endPoint x: 462, endPoint y: 91, distance: 40.1
click at [499, 77] on p "colaborador" at bounding box center [500, 81] width 63 height 10
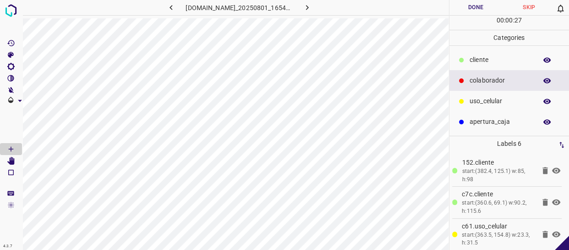
click at [261, 18] on div "[DOMAIN_NAME]_20250801_165453_000002880.jpg" at bounding box center [235, 125] width 427 height 250
click at [471, 11] on button "Done" at bounding box center [475, 7] width 53 height 15
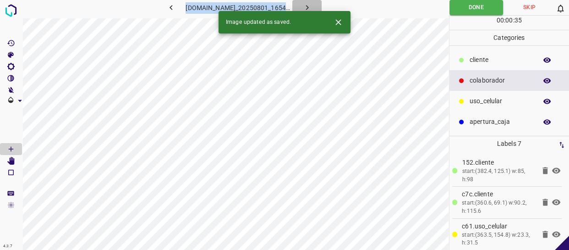
click at [310, 5] on icon "button" at bounding box center [307, 8] width 10 height 10
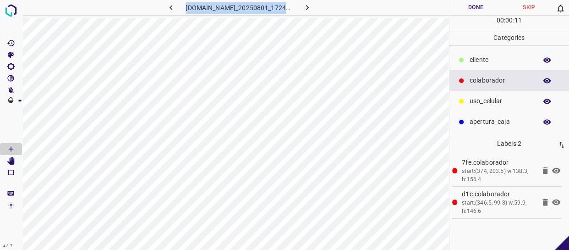
click at [479, 56] on p "​​cliente" at bounding box center [500, 60] width 63 height 10
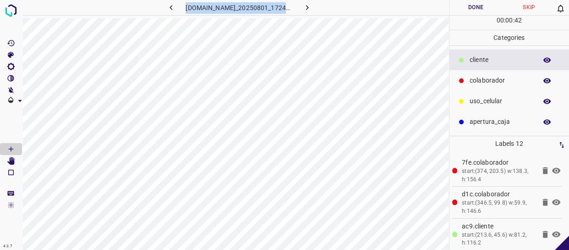
click at [473, 7] on button "Done" at bounding box center [475, 7] width 53 height 15
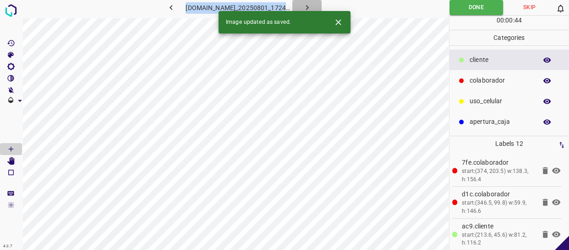
click at [310, 4] on icon "button" at bounding box center [307, 8] width 10 height 10
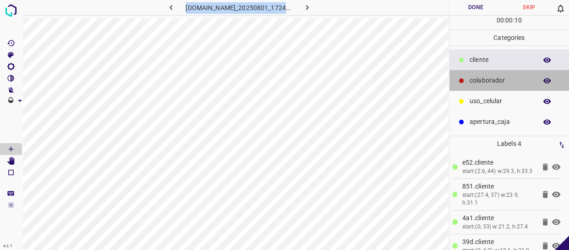
drag, startPoint x: 489, startPoint y: 78, endPoint x: 466, endPoint y: 91, distance: 26.2
click at [488, 78] on p "colaborador" at bounding box center [500, 81] width 63 height 10
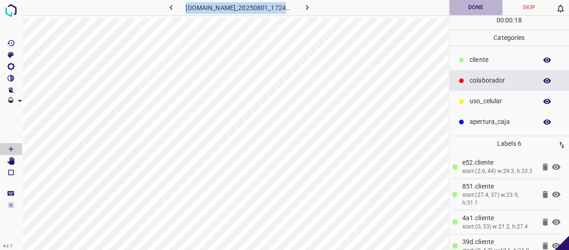
click at [465, 6] on button "Done" at bounding box center [475, 7] width 53 height 15
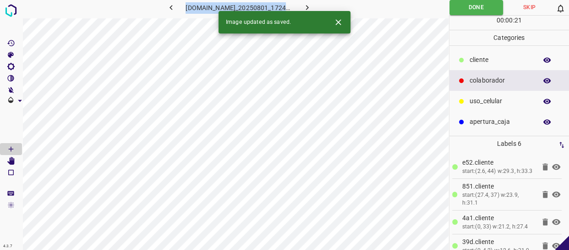
click at [306, 2] on button "button" at bounding box center [306, 7] width 29 height 15
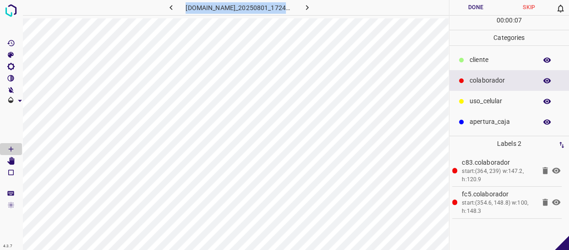
drag, startPoint x: 495, startPoint y: 64, endPoint x: 468, endPoint y: 73, distance: 29.0
click at [480, 71] on ul "​​cliente colaborador uso_celular apertura_caja" at bounding box center [509, 91] width 120 height 90
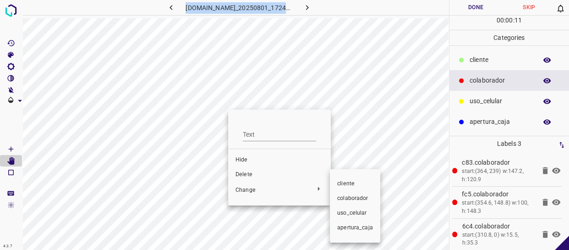
click at [337, 182] on span "​​cliente" at bounding box center [355, 184] width 36 height 8
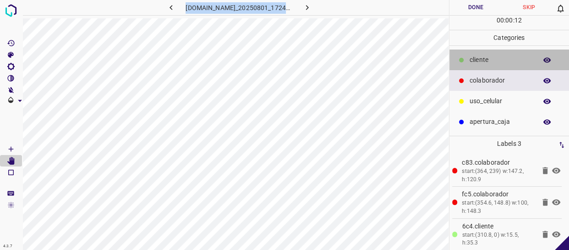
drag, startPoint x: 488, startPoint y: 59, endPoint x: 462, endPoint y: 60, distance: 25.7
click at [486, 59] on p "​​cliente" at bounding box center [500, 60] width 63 height 10
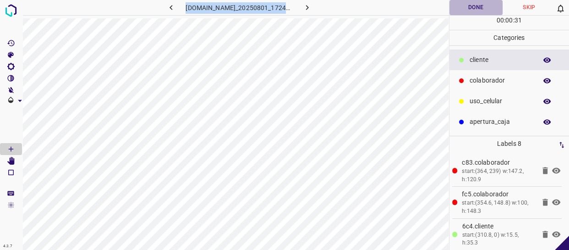
click at [474, 10] on button "Done" at bounding box center [475, 7] width 53 height 15
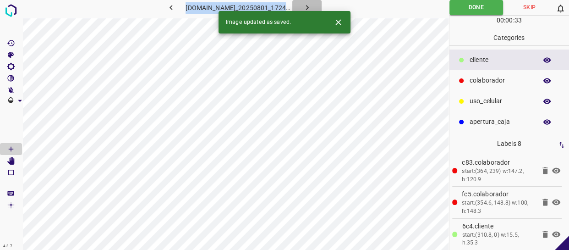
click at [312, 5] on icon "button" at bounding box center [307, 8] width 10 height 10
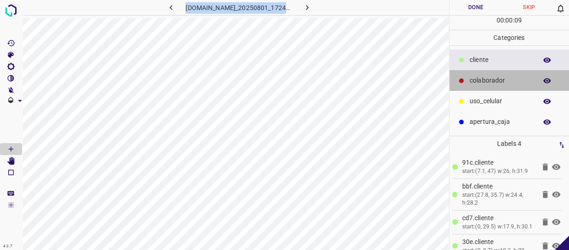
drag, startPoint x: 465, startPoint y: 75, endPoint x: 451, endPoint y: 76, distance: 14.8
click at [463, 75] on div "colaborador" at bounding box center [509, 80] width 120 height 21
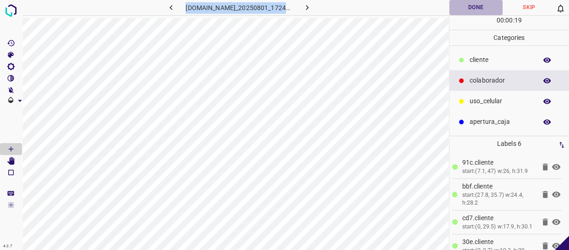
drag, startPoint x: 480, startPoint y: 11, endPoint x: 466, endPoint y: 18, distance: 16.2
click at [480, 10] on button "Done" at bounding box center [475, 7] width 53 height 15
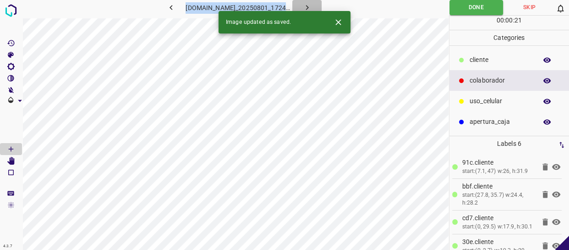
click at [310, 8] on icon "button" at bounding box center [307, 8] width 10 height 10
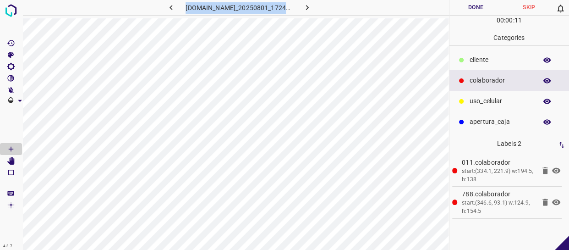
drag, startPoint x: 495, startPoint y: 60, endPoint x: 453, endPoint y: 72, distance: 43.5
click at [490, 60] on p "​​cliente" at bounding box center [500, 60] width 63 height 10
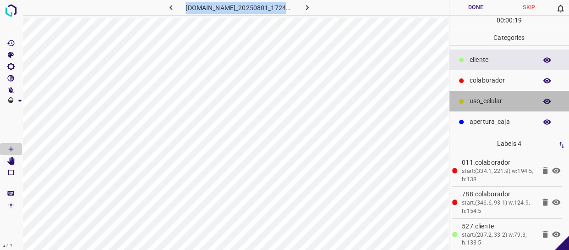
click at [509, 100] on p "uso_celular" at bounding box center [500, 101] width 63 height 10
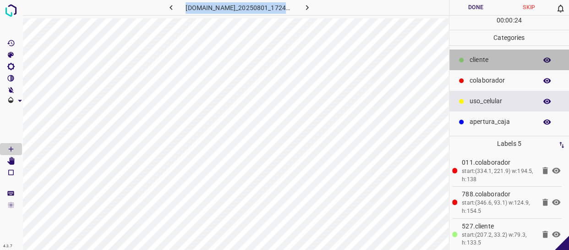
drag, startPoint x: 499, startPoint y: 60, endPoint x: 485, endPoint y: 61, distance: 13.4
click at [495, 60] on p "​​cliente" at bounding box center [500, 60] width 63 height 10
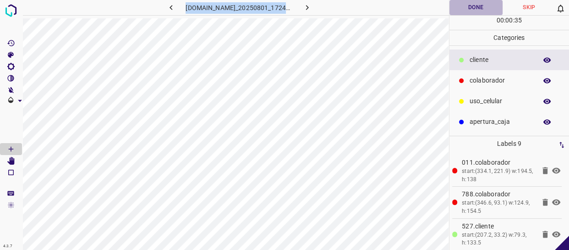
click at [476, 7] on button "Done" at bounding box center [475, 7] width 53 height 15
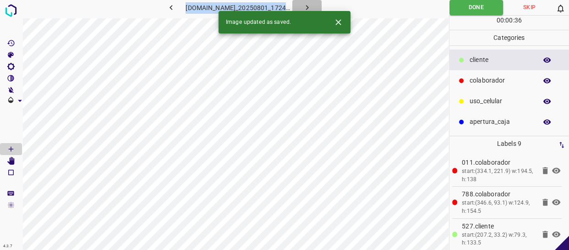
click at [312, 3] on icon "button" at bounding box center [307, 8] width 10 height 10
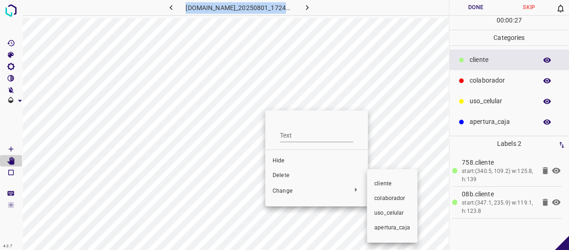
click at [388, 199] on span "colaborador" at bounding box center [392, 198] width 36 height 8
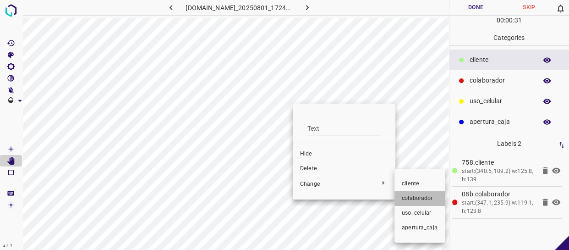
click at [403, 193] on li "colaborador" at bounding box center [419, 198] width 50 height 15
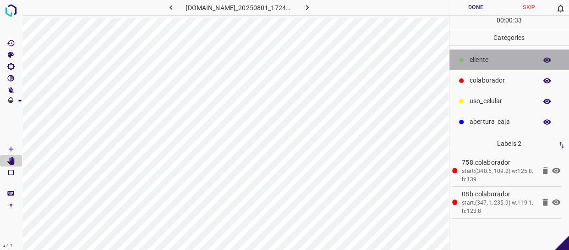
drag, startPoint x: 482, startPoint y: 60, endPoint x: 460, endPoint y: 71, distance: 25.0
click at [481, 60] on p "​​cliente" at bounding box center [500, 60] width 63 height 10
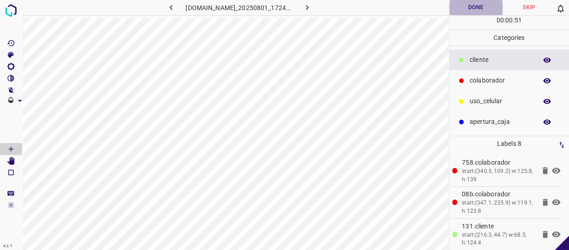
drag, startPoint x: 479, startPoint y: 5, endPoint x: 436, endPoint y: 15, distance: 43.3
click at [477, 5] on button "Done" at bounding box center [475, 7] width 53 height 15
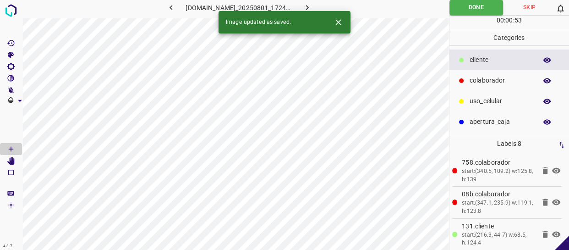
drag, startPoint x: 314, startPoint y: 6, endPoint x: 242, endPoint y: 0, distance: 72.2
click at [312, 6] on icon "button" at bounding box center [307, 8] width 10 height 10
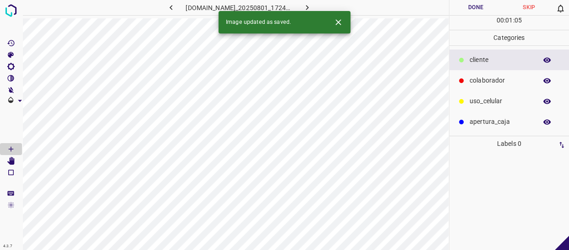
drag, startPoint x: 499, startPoint y: 79, endPoint x: 462, endPoint y: 81, distance: 37.6
click at [496, 79] on p "colaborador" at bounding box center [500, 81] width 63 height 10
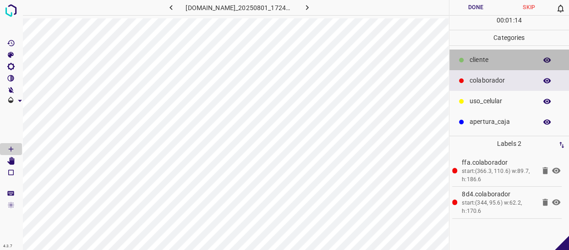
drag, startPoint x: 487, startPoint y: 54, endPoint x: 485, endPoint y: 59, distance: 5.1
click at [485, 59] on p "​​cliente" at bounding box center [500, 60] width 63 height 10
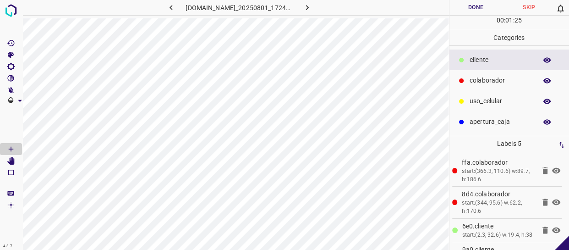
click at [468, 9] on button "Done" at bounding box center [475, 7] width 53 height 15
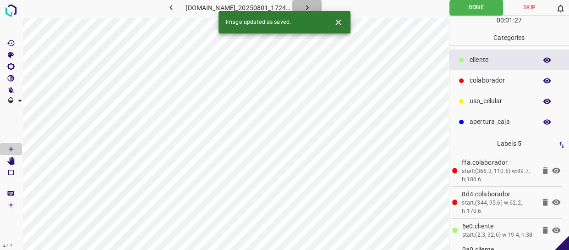
click at [312, 5] on icon "button" at bounding box center [307, 8] width 10 height 10
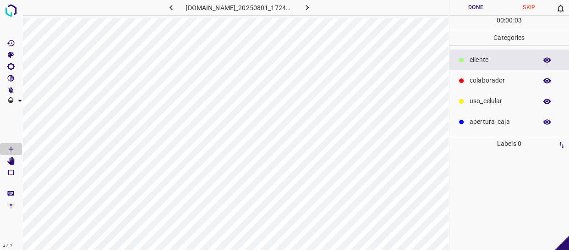
click at [485, 82] on p "colaborador" at bounding box center [500, 81] width 63 height 10
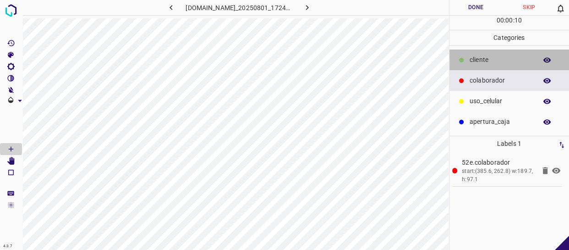
click at [495, 57] on p "​​cliente" at bounding box center [500, 60] width 63 height 10
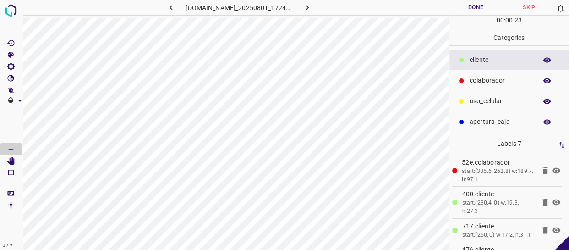
click at [469, 9] on button "Done" at bounding box center [475, 7] width 53 height 15
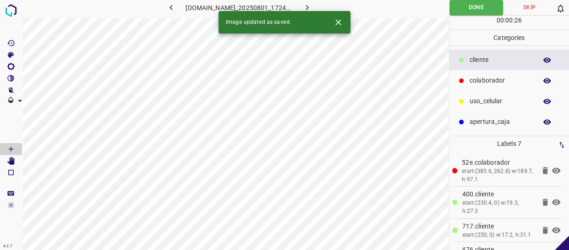
click at [310, 6] on icon "button" at bounding box center [307, 8] width 10 height 10
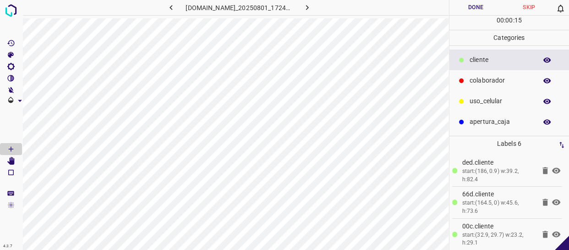
click at [467, 11] on button "Done" at bounding box center [475, 7] width 53 height 15
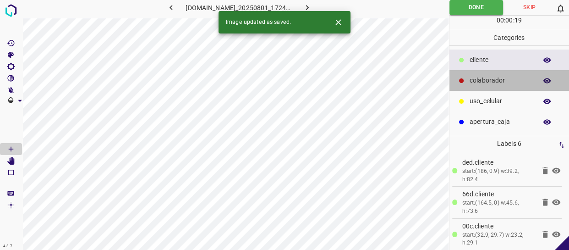
click at [490, 78] on p "colaborador" at bounding box center [500, 81] width 63 height 10
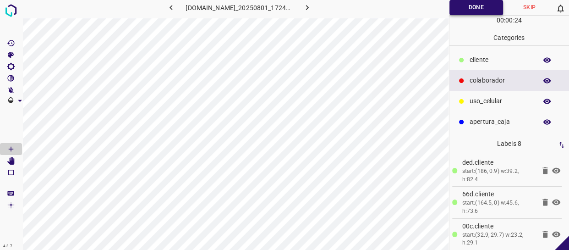
click at [486, 9] on button "Done" at bounding box center [476, 7] width 54 height 15
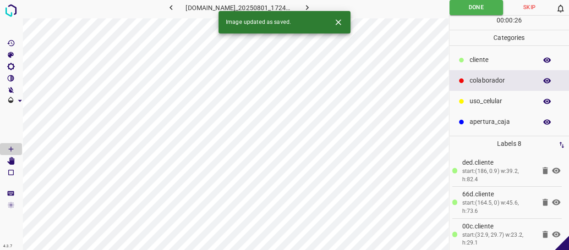
click at [317, 0] on button "button" at bounding box center [306, 7] width 29 height 15
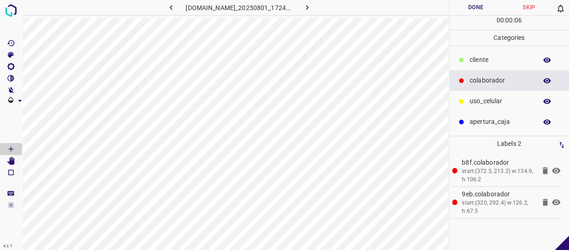
click at [504, 53] on div "​​cliente" at bounding box center [509, 59] width 120 height 21
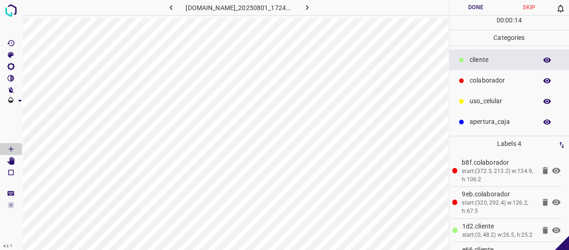
click at [136, 26] on div "[DOMAIN_NAME]_20250801_172440_000004200.jpg" at bounding box center [235, 125] width 427 height 250
click at [476, 6] on button "Done" at bounding box center [475, 7] width 53 height 15
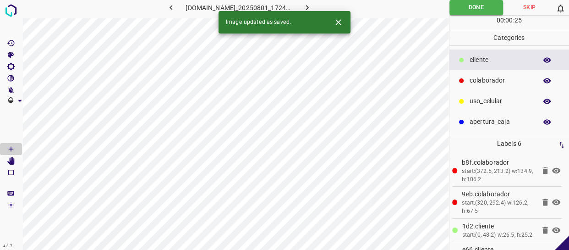
click at [312, 11] on div "Image updated as saved." at bounding box center [284, 22] width 132 height 22
click at [310, 8] on icon "button" at bounding box center [307, 8] width 10 height 10
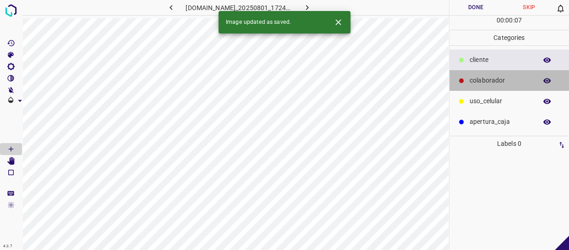
drag, startPoint x: 487, startPoint y: 85, endPoint x: 459, endPoint y: 88, distance: 28.6
click at [476, 87] on div "colaborador" at bounding box center [509, 80] width 120 height 21
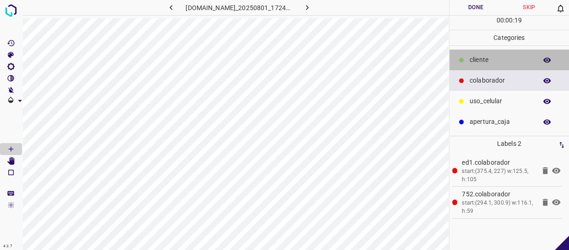
click at [477, 61] on p "​​cliente" at bounding box center [500, 60] width 63 height 10
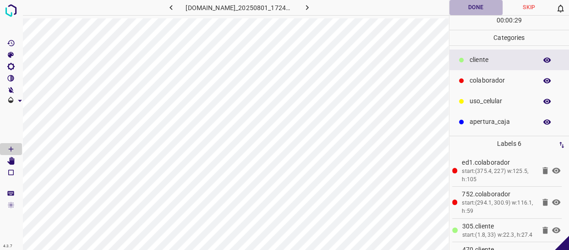
click at [482, 5] on button "Done" at bounding box center [475, 7] width 53 height 15
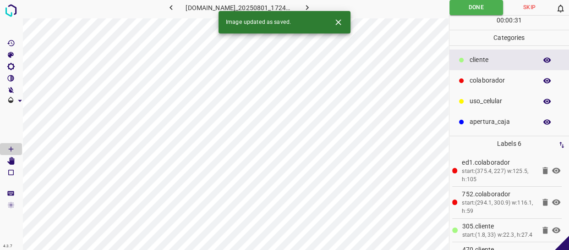
click at [310, 5] on icon "button" at bounding box center [307, 8] width 10 height 10
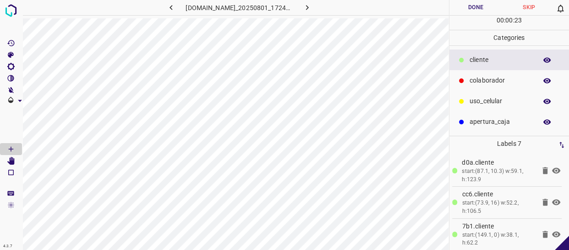
click at [503, 83] on p "colaborador" at bounding box center [500, 81] width 63 height 10
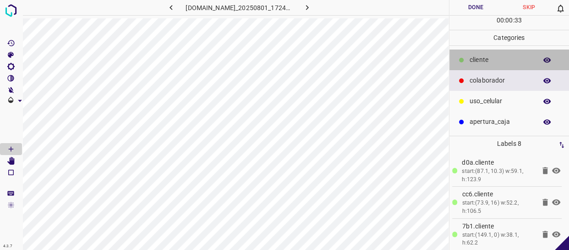
drag, startPoint x: 495, startPoint y: 54, endPoint x: 495, endPoint y: 60, distance: 6.0
click at [495, 54] on div "​​cliente" at bounding box center [509, 59] width 120 height 21
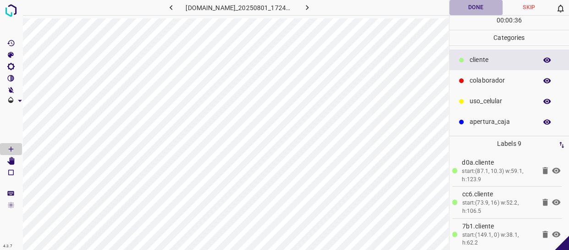
click at [475, 11] on button "Done" at bounding box center [475, 7] width 53 height 15
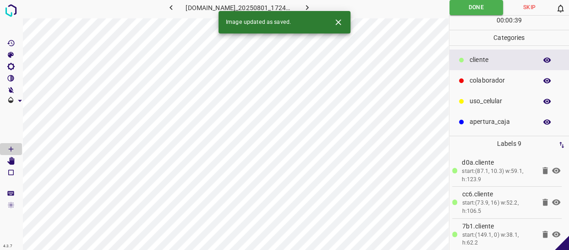
click at [311, 5] on icon "button" at bounding box center [307, 8] width 10 height 10
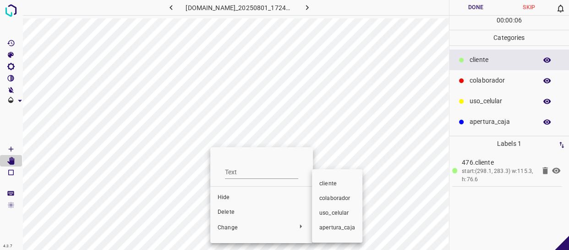
click at [334, 195] on span "colaborador" at bounding box center [337, 198] width 36 height 8
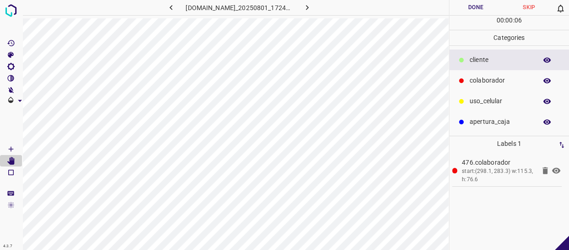
click at [503, 80] on p "colaborador" at bounding box center [500, 81] width 63 height 10
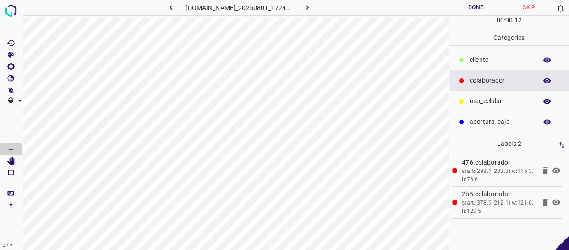
click at [487, 64] on p "​​cliente" at bounding box center [500, 60] width 63 height 10
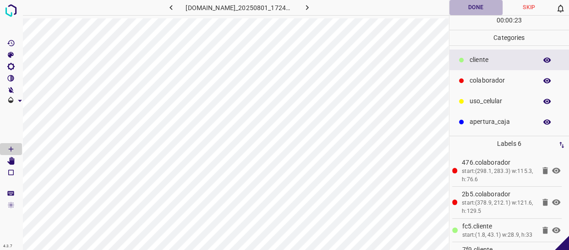
click at [488, 7] on button "Done" at bounding box center [475, 7] width 53 height 15
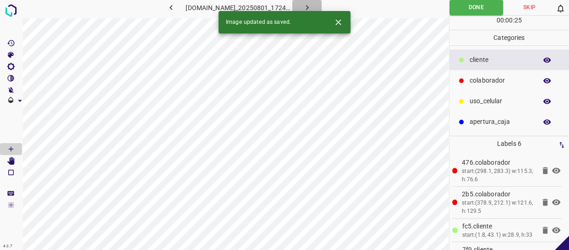
click at [307, 4] on button "button" at bounding box center [306, 7] width 29 height 15
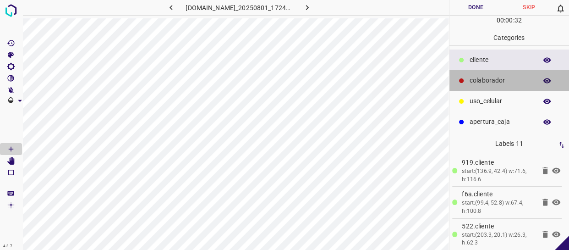
drag, startPoint x: 511, startPoint y: 87, endPoint x: 449, endPoint y: 95, distance: 62.0
click at [506, 87] on div "colaborador" at bounding box center [509, 80] width 120 height 21
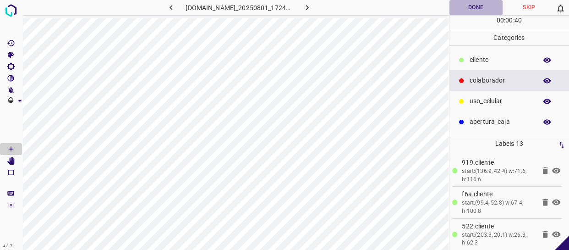
click at [469, 1] on button "Done" at bounding box center [475, 7] width 53 height 15
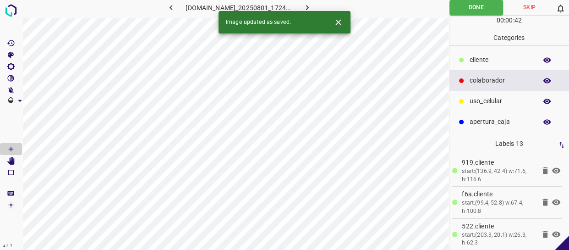
click at [307, 5] on button "button" at bounding box center [306, 7] width 29 height 15
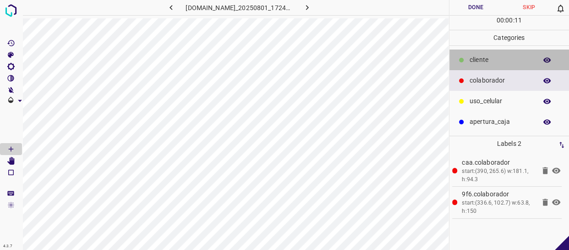
drag, startPoint x: 483, startPoint y: 57, endPoint x: 452, endPoint y: 64, distance: 31.4
click at [481, 57] on p "​​cliente" at bounding box center [500, 60] width 63 height 10
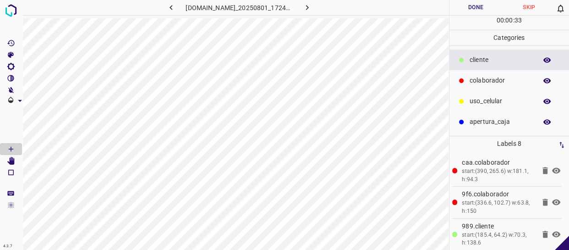
click at [475, 14] on button "Done" at bounding box center [475, 7] width 53 height 15
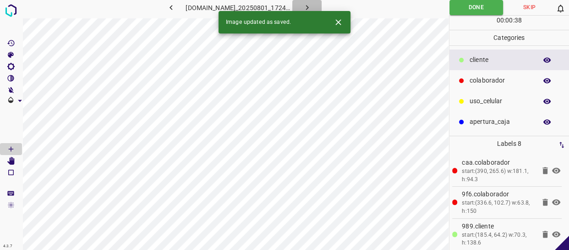
click at [316, 1] on button "button" at bounding box center [306, 7] width 29 height 15
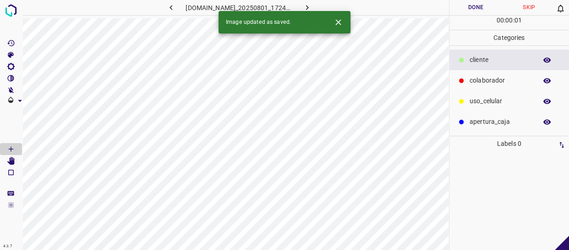
click at [510, 87] on div "colaborador" at bounding box center [509, 80] width 120 height 21
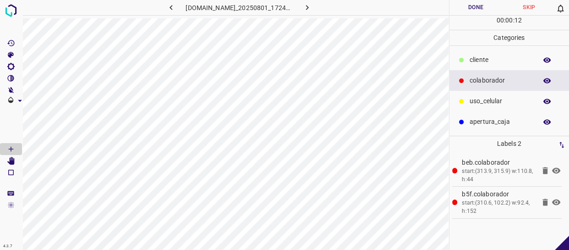
drag, startPoint x: 495, startPoint y: 64, endPoint x: 478, endPoint y: 69, distance: 18.6
click at [495, 64] on p "​​cliente" at bounding box center [500, 60] width 63 height 10
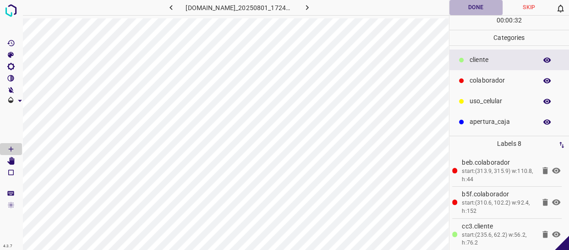
click at [484, 7] on button "Done" at bounding box center [475, 7] width 53 height 15
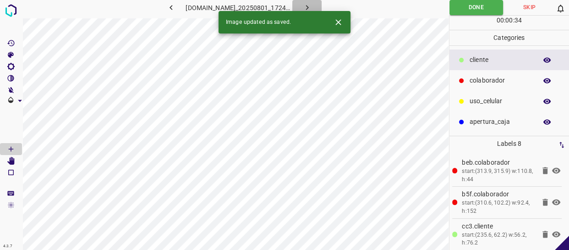
click at [317, 2] on button "button" at bounding box center [306, 7] width 29 height 15
